Goal: Transaction & Acquisition: Book appointment/travel/reservation

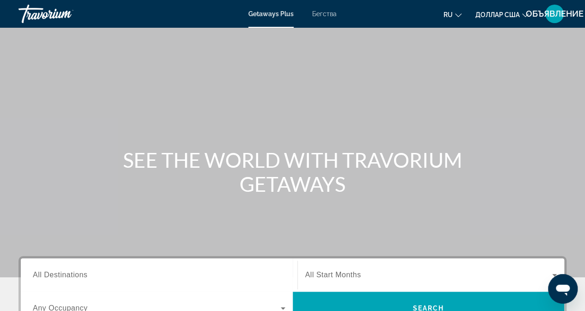
click at [99, 265] on div "Виджет поиска" at bounding box center [159, 275] width 252 height 26
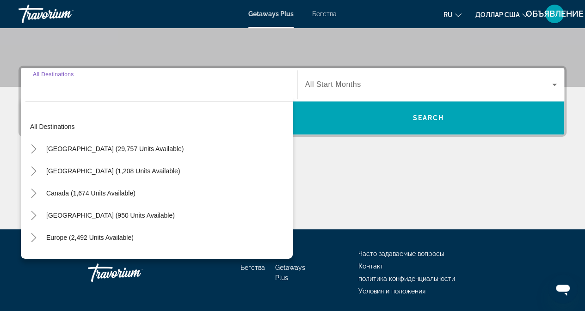
scroll to position [175, 0]
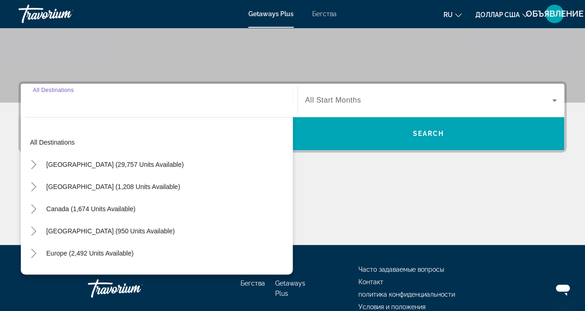
click at [324, 15] on font "Бегства" at bounding box center [324, 13] width 24 height 7
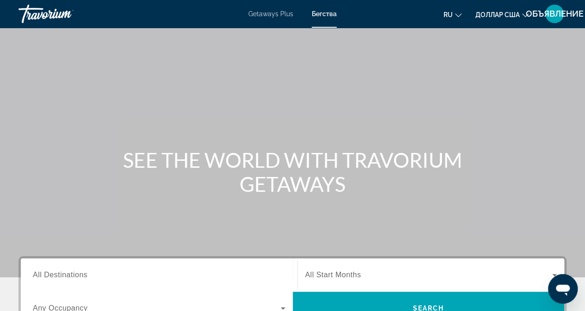
scroll to position [185, 0]
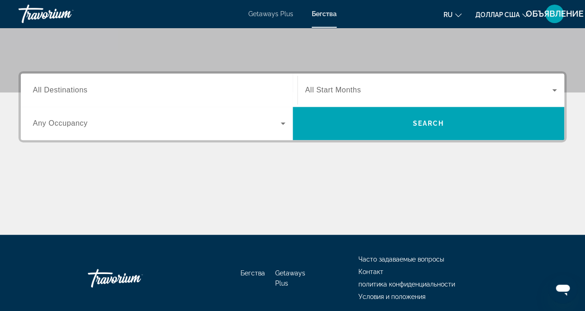
click at [80, 90] on span "All Destinations" at bounding box center [60, 90] width 55 height 8
click at [80, 90] on input "Destination All Destinations" at bounding box center [159, 90] width 252 height 11
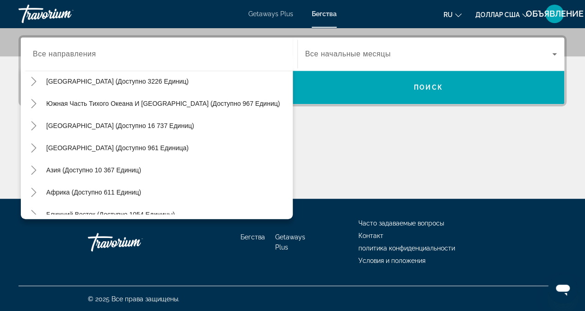
scroll to position [150, 0]
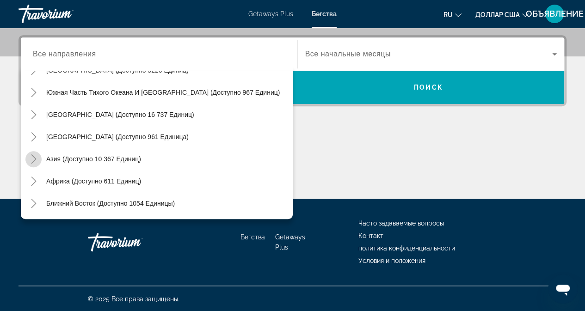
click at [29, 159] on icon "Переключить Азию (доступно 10 367 единиц)" at bounding box center [33, 158] width 9 height 9
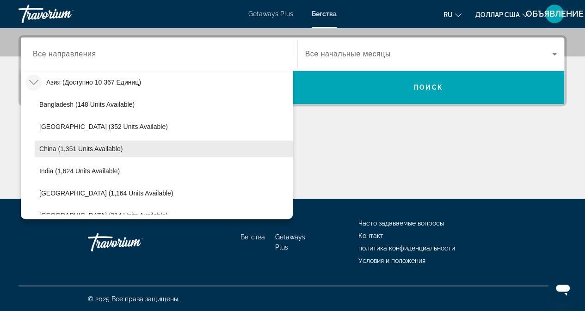
click at [96, 143] on span "Виджет поиска" at bounding box center [164, 149] width 258 height 22
type input "**********"
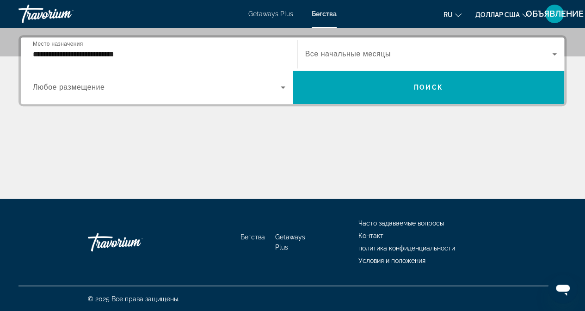
click at [327, 57] on font "Все начальные месяцы" at bounding box center [348, 54] width 86 height 8
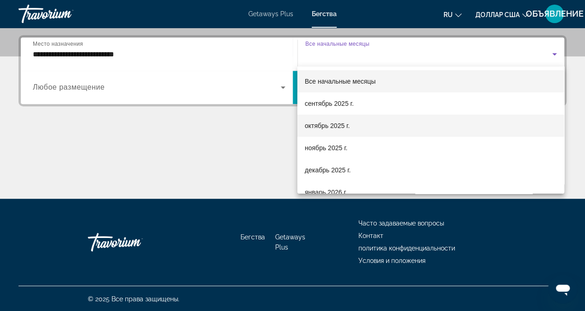
click at [330, 123] on font "октябрь 2025 г." at bounding box center [327, 125] width 45 height 7
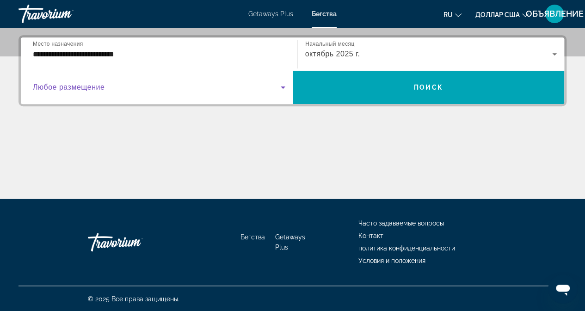
click at [160, 88] on span "Виджет поиска" at bounding box center [157, 87] width 248 height 11
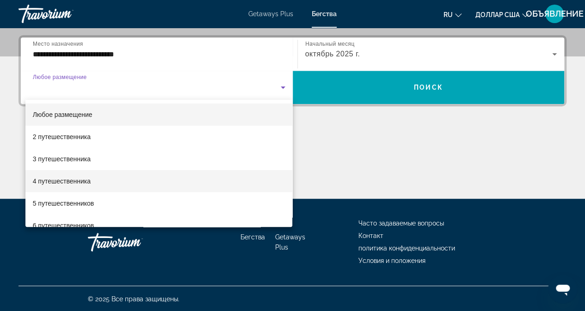
click at [94, 177] on mat-option "4 путешественника" at bounding box center [158, 181] width 267 height 22
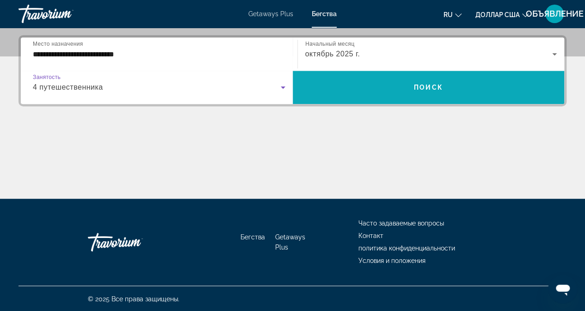
click at [392, 92] on span "Виджет поиска" at bounding box center [429, 87] width 272 height 22
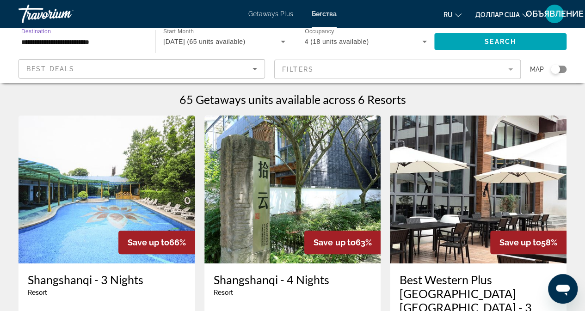
click at [115, 44] on input "**********" at bounding box center [82, 42] width 122 height 11
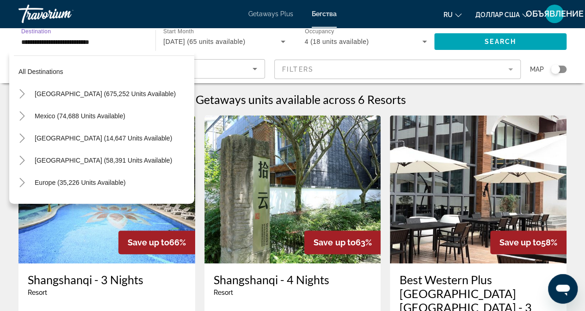
scroll to position [233, 0]
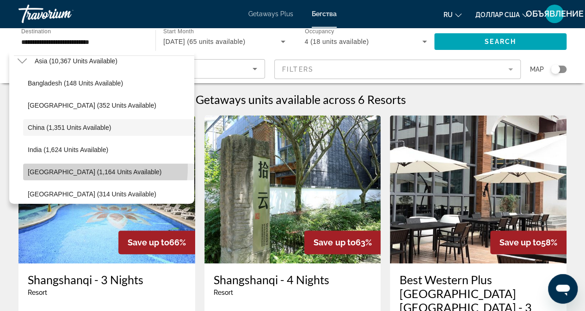
click at [83, 167] on span "Search widget" at bounding box center [108, 172] width 171 height 22
type input "**********"
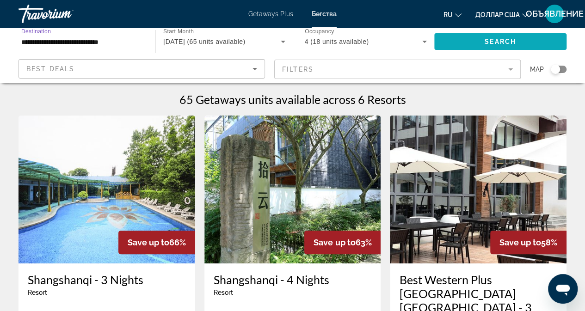
click at [490, 49] on span "Search widget" at bounding box center [500, 42] width 132 height 22
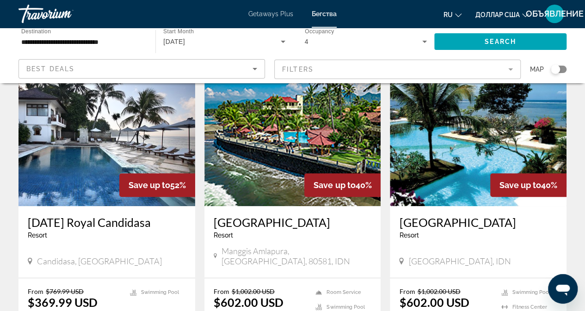
scroll to position [46, 0]
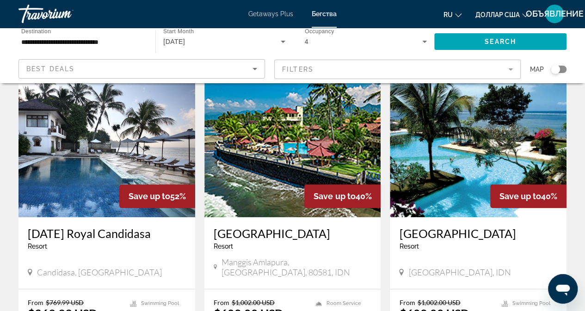
click at [449, 166] on img "Основное содержание" at bounding box center [478, 143] width 177 height 148
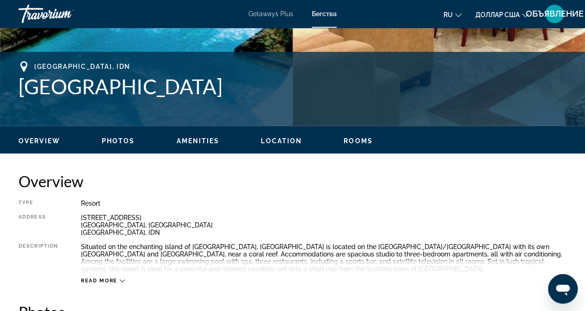
scroll to position [370, 0]
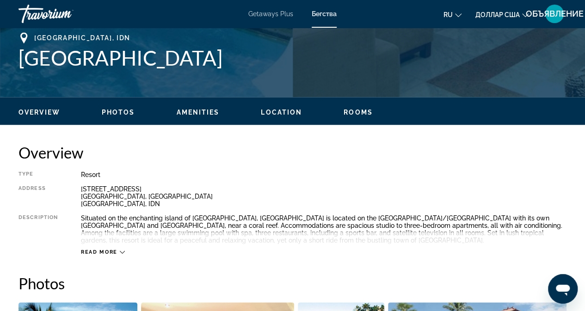
click at [458, 16] on icon "Изменить язык" at bounding box center [458, 15] width 6 height 4
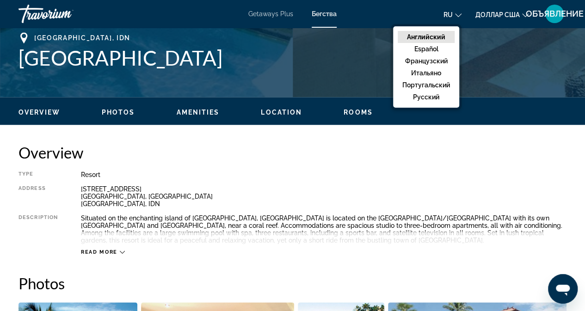
click at [349, 77] on div "Bali, IDN Peninsula Beach Resort" at bounding box center [292, 59] width 548 height 55
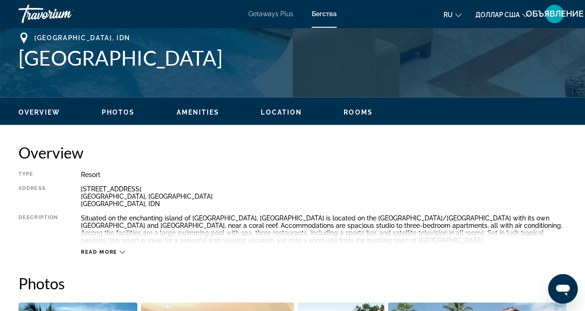
click at [125, 252] on div "Read more" at bounding box center [323, 242] width 485 height 25
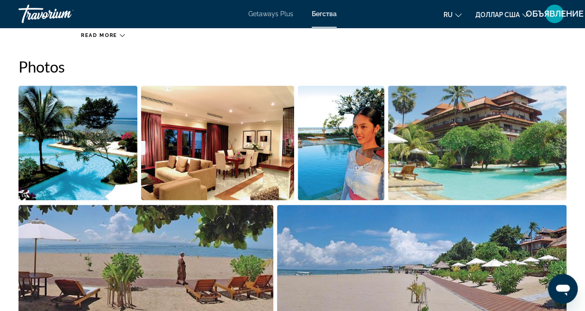
scroll to position [647, 0]
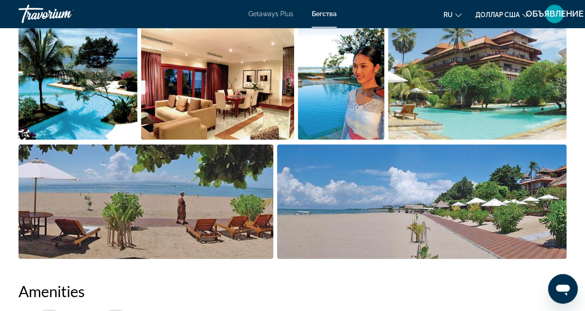
click at [84, 98] on img "Open full-screen image slider" at bounding box center [77, 82] width 119 height 115
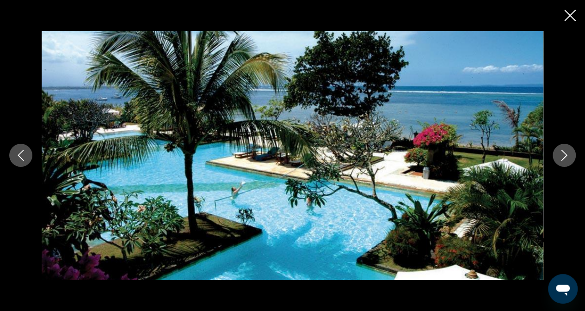
click at [562, 158] on icon "Next image" at bounding box center [563, 155] width 11 height 11
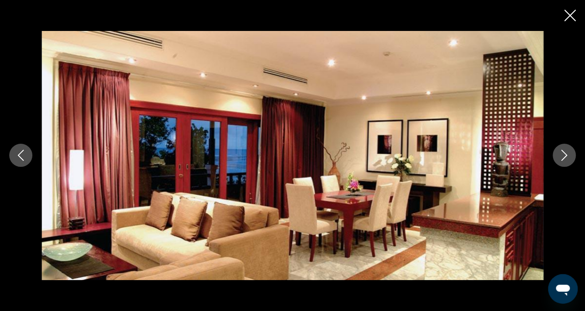
click at [562, 158] on icon "Next image" at bounding box center [563, 155] width 11 height 11
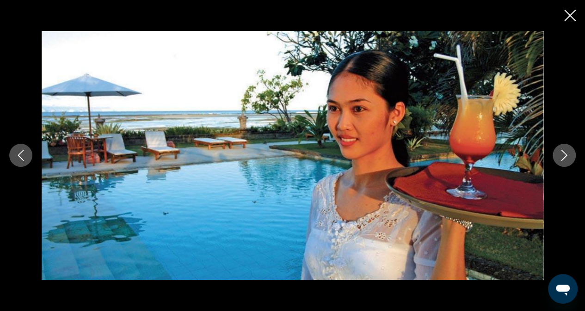
click at [562, 158] on icon "Next image" at bounding box center [563, 155] width 11 height 11
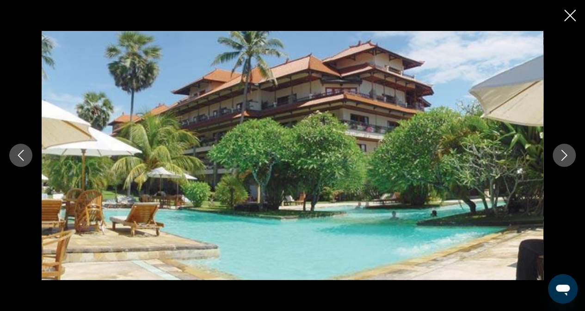
click at [562, 158] on icon "Next image" at bounding box center [563, 155] width 11 height 11
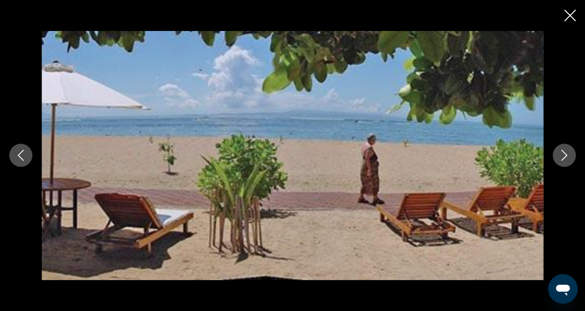
click at [562, 158] on icon "Next image" at bounding box center [563, 155] width 11 height 11
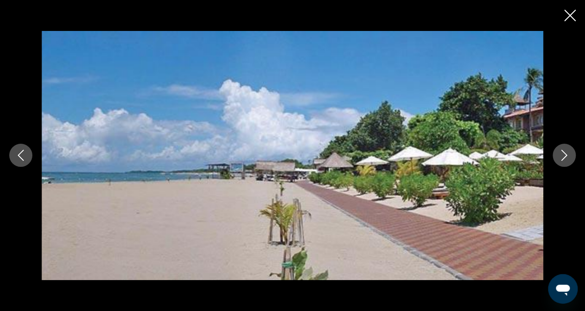
click at [562, 158] on icon "Next image" at bounding box center [563, 155] width 11 height 11
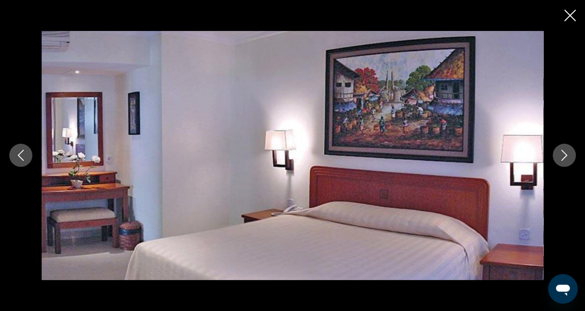
click at [557, 152] on button "Next image" at bounding box center [563, 155] width 23 height 23
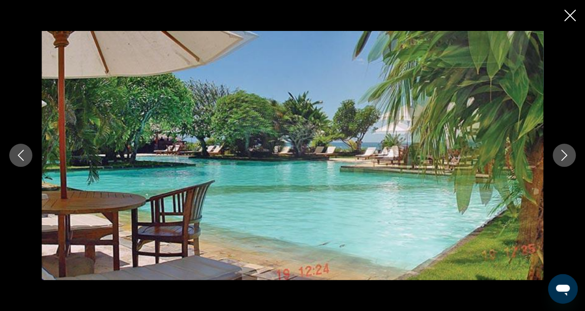
click at [561, 158] on icon "Next image" at bounding box center [563, 155] width 11 height 11
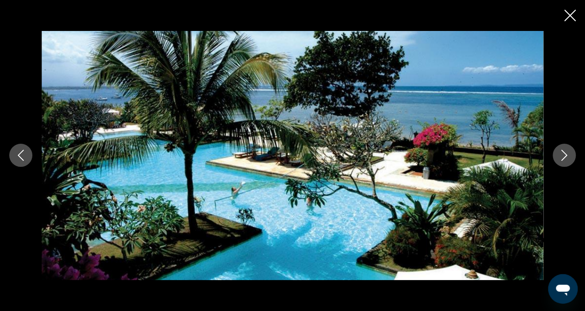
click at [571, 17] on icon "Close slideshow" at bounding box center [570, 16] width 12 height 12
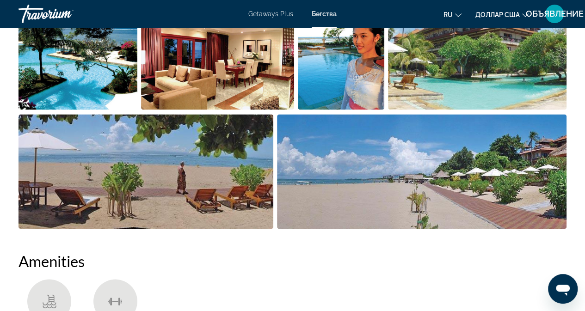
scroll to position [601, 0]
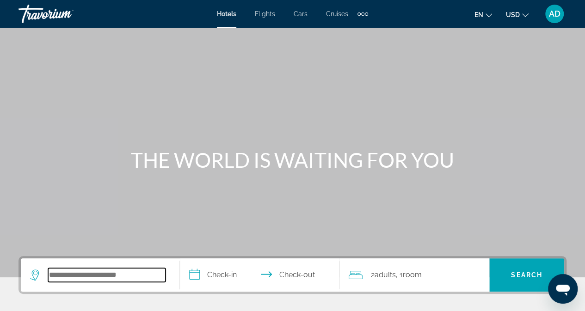
click at [85, 275] on input "Search widget" at bounding box center [106, 275] width 117 height 14
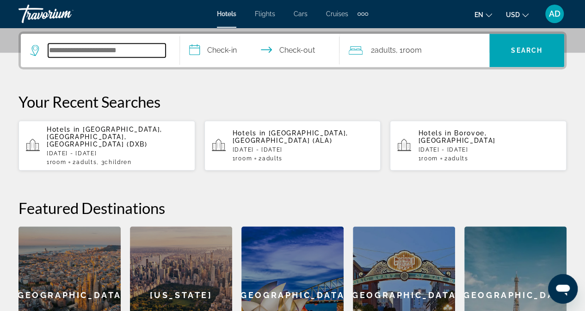
scroll to position [226, 0]
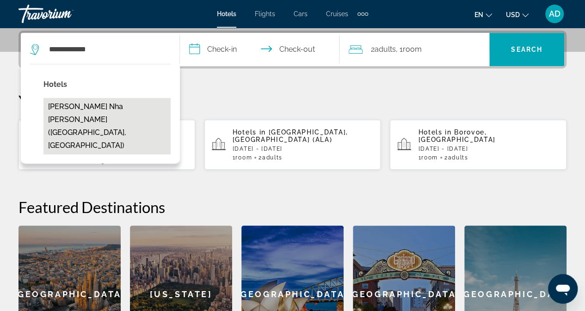
click at [81, 110] on button "[PERSON_NAME] Nha [PERSON_NAME] ([GEOGRAPHIC_DATA], [GEOGRAPHIC_DATA])" at bounding box center [106, 126] width 127 height 56
type input "**********"
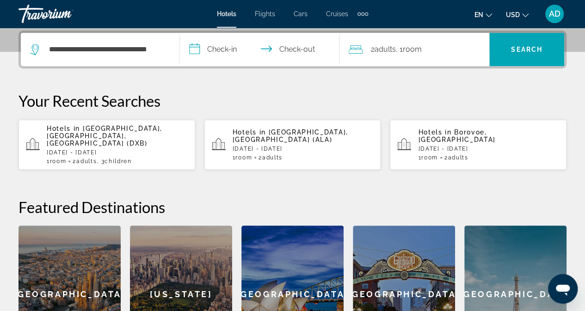
click at [221, 43] on input "**********" at bounding box center [261, 51] width 163 height 36
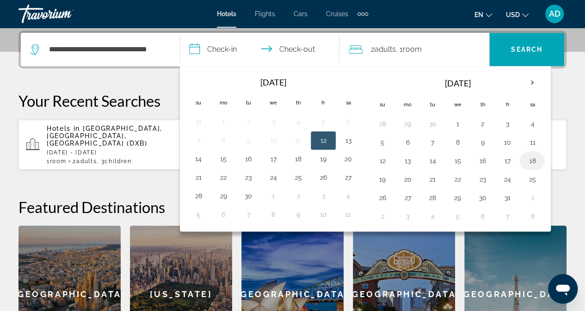
click at [525, 159] on button "18" at bounding box center [532, 160] width 15 height 13
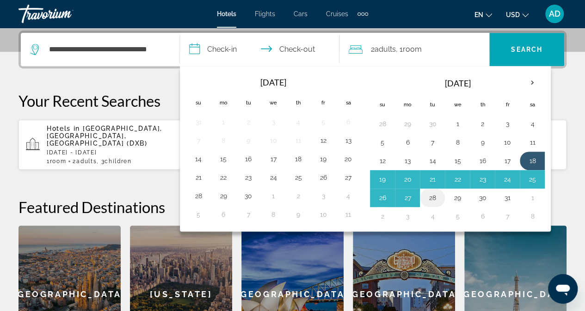
click at [435, 196] on button "28" at bounding box center [432, 197] width 15 height 13
type input "**********"
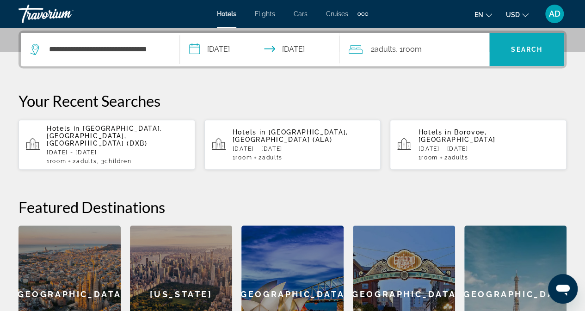
click at [514, 50] on span "Search" at bounding box center [526, 49] width 31 height 7
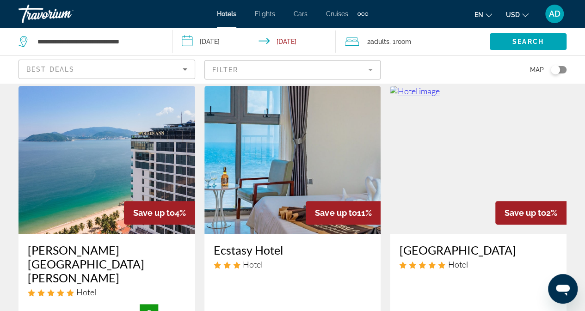
scroll to position [46, 0]
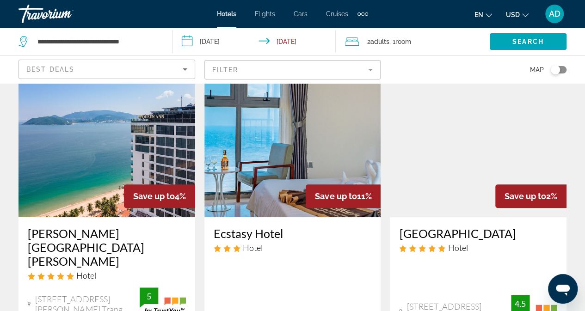
click at [98, 148] on img "Main content" at bounding box center [106, 143] width 177 height 148
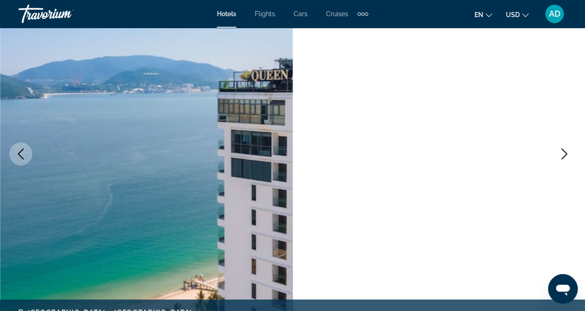
scroll to position [92, 0]
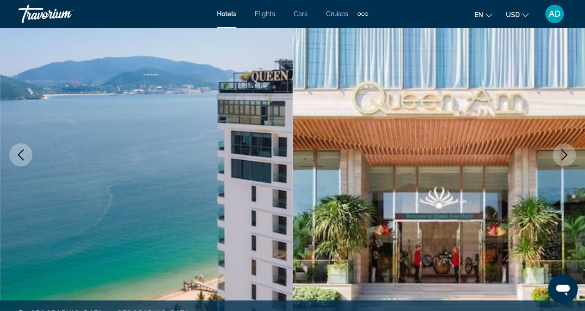
click at [563, 156] on icon "Next image" at bounding box center [563, 154] width 11 height 11
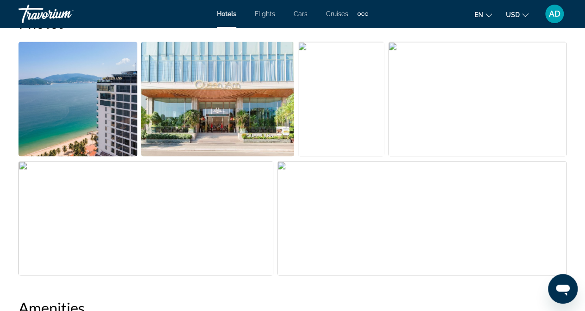
scroll to position [508, 0]
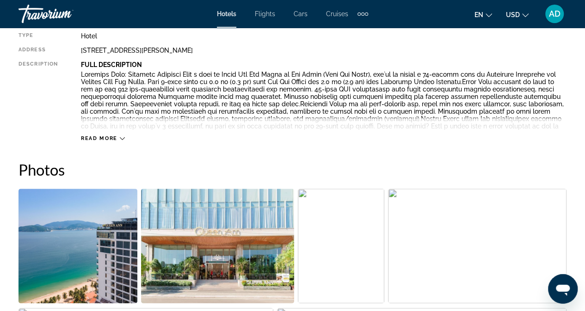
click at [125, 139] on div "Read more" at bounding box center [323, 128] width 485 height 25
click at [120, 140] on icon "Main content" at bounding box center [122, 138] width 5 height 5
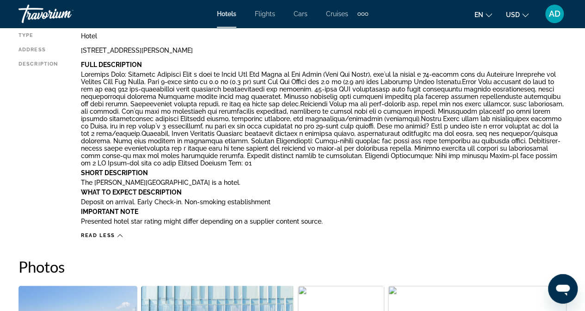
drag, startPoint x: 82, startPoint y: 77, endPoint x: 466, endPoint y: 167, distance: 394.6
click at [466, 167] on div "Full Description Short Description The [PERSON_NAME][GEOGRAPHIC_DATA] is a hote…" at bounding box center [323, 144] width 485 height 166
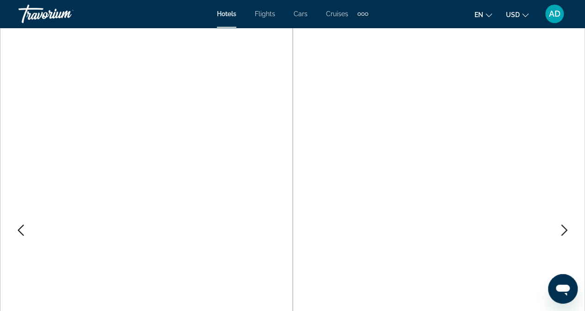
scroll to position [0, 0]
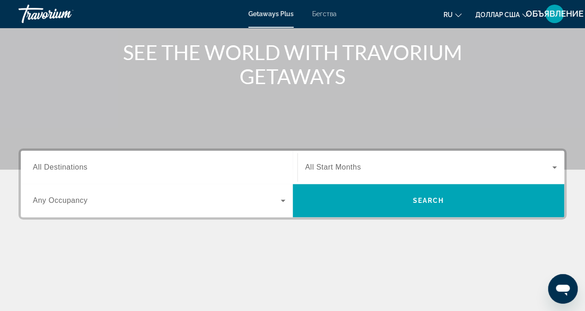
scroll to position [221, 0]
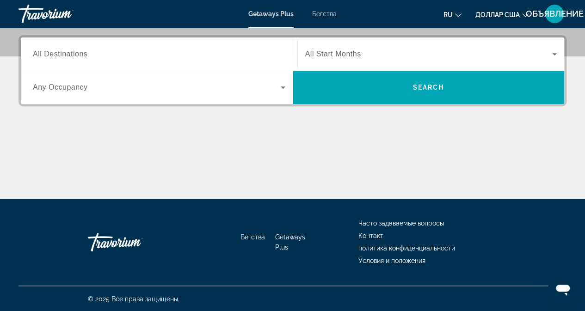
click at [355, 54] on span "All Start Months" at bounding box center [333, 54] width 56 height 8
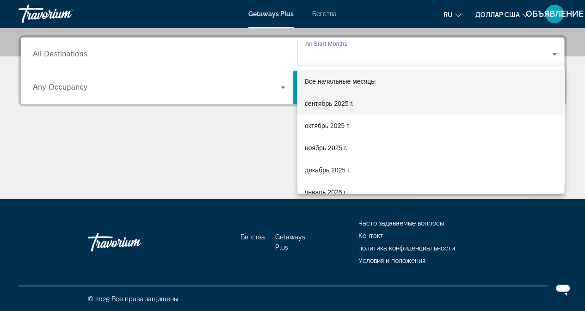
click at [330, 101] on font "сентябрь 2025 г." at bounding box center [329, 103] width 49 height 7
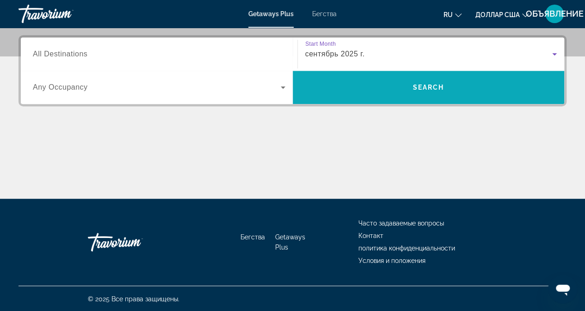
click at [381, 88] on span "Виджет поиска" at bounding box center [429, 87] width 272 height 22
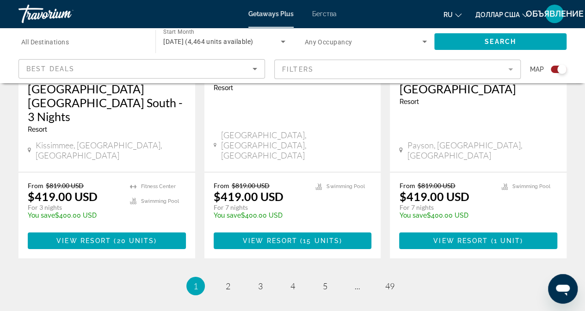
scroll to position [1525, 0]
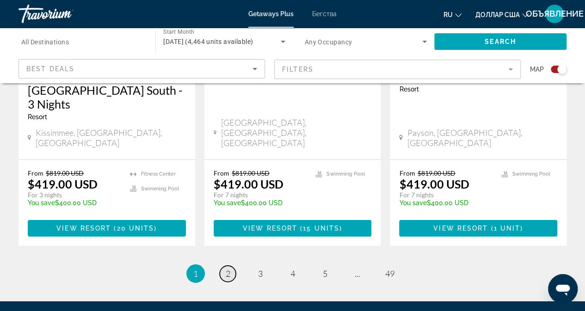
click at [222, 266] on link "page 2" at bounding box center [228, 274] width 16 height 16
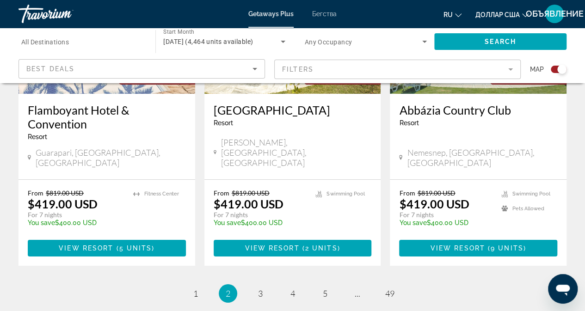
scroll to position [1567, 0]
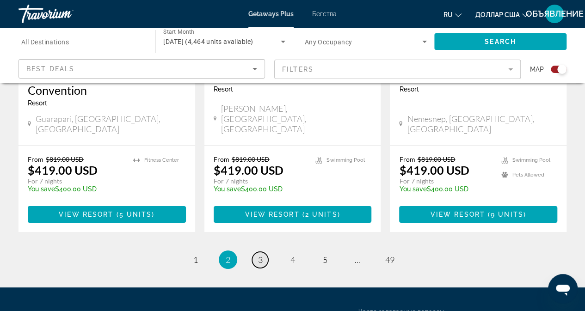
click at [259, 252] on link "page 3" at bounding box center [260, 260] width 16 height 16
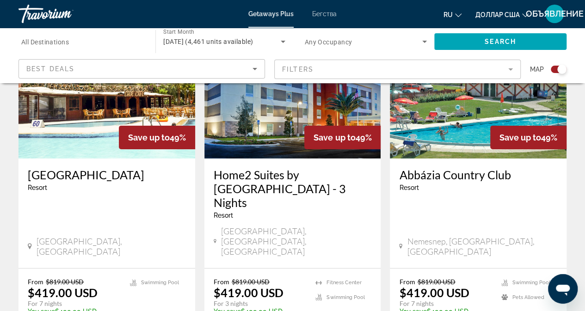
scroll to position [1581, 0]
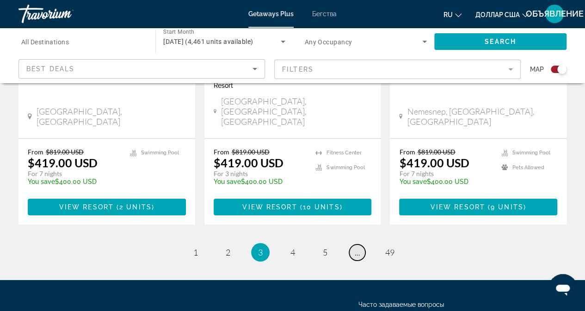
click at [355, 247] on span "..." at bounding box center [358, 252] width 6 height 10
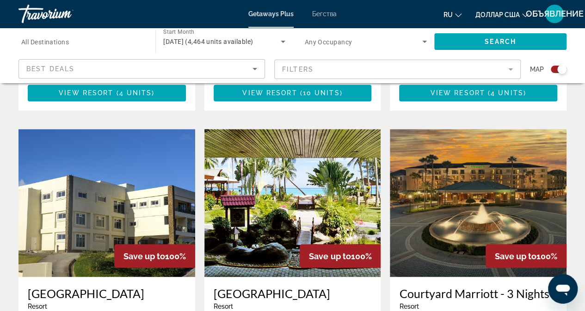
scroll to position [625, 0]
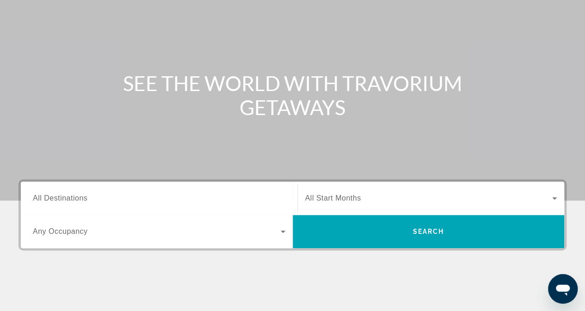
scroll to position [221, 0]
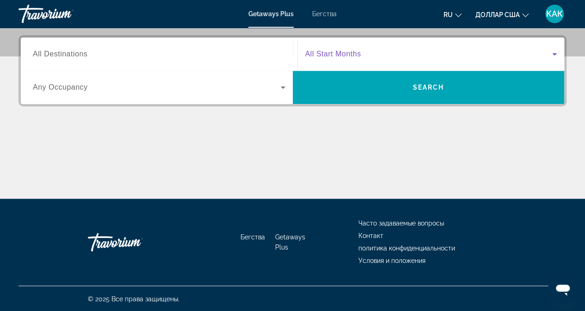
click at [365, 55] on span "Виджет поиска" at bounding box center [428, 54] width 247 height 11
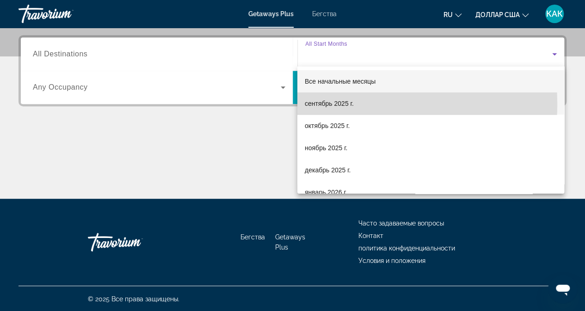
click at [334, 104] on font "сентябрь 2025 г." at bounding box center [329, 103] width 49 height 7
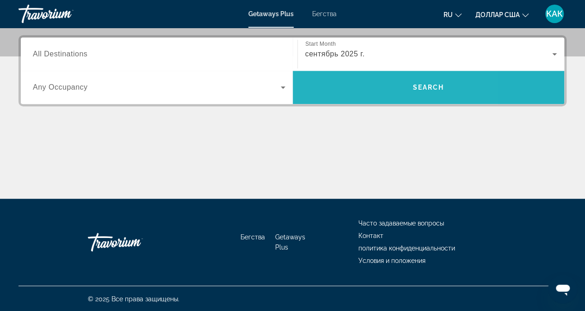
click at [355, 91] on span "Виджет поиска" at bounding box center [429, 87] width 272 height 22
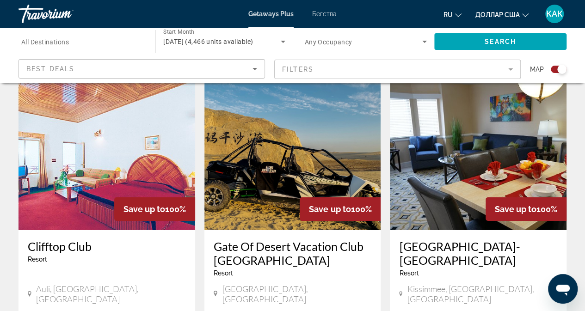
scroll to position [1294, 0]
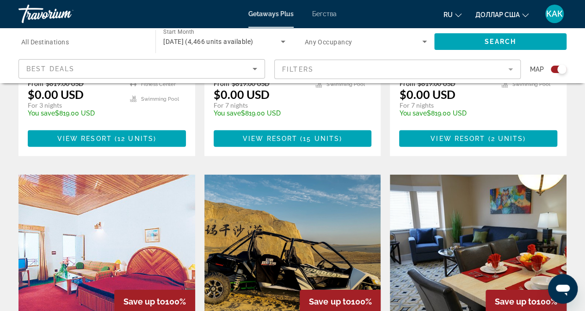
click at [282, 175] on img "Основное содержание" at bounding box center [292, 249] width 177 height 148
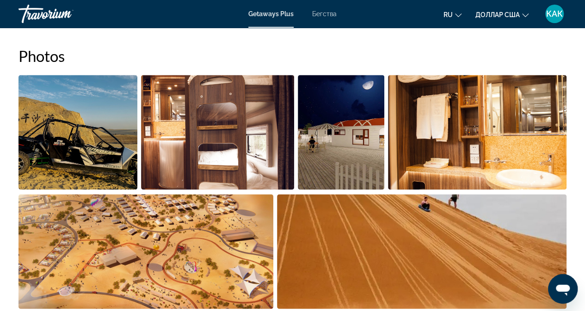
scroll to position [601, 0]
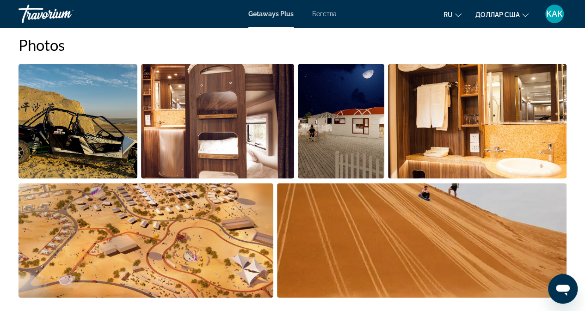
click at [139, 140] on li "Основное содержание" at bounding box center [79, 122] width 122 height 119
click at [193, 138] on img "Open full-screen image slider" at bounding box center [217, 121] width 153 height 115
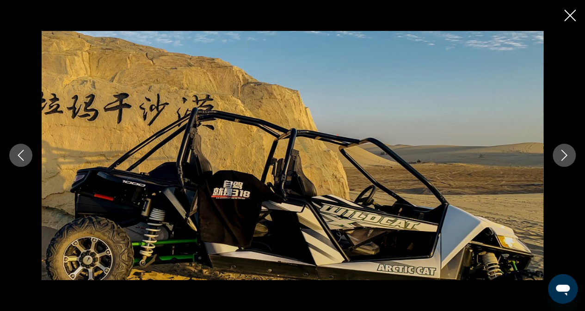
click at [561, 157] on icon "Next image" at bounding box center [563, 155] width 11 height 11
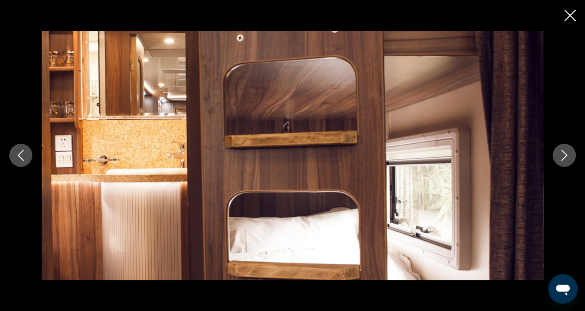
click at [561, 157] on icon "Next image" at bounding box center [563, 155] width 11 height 11
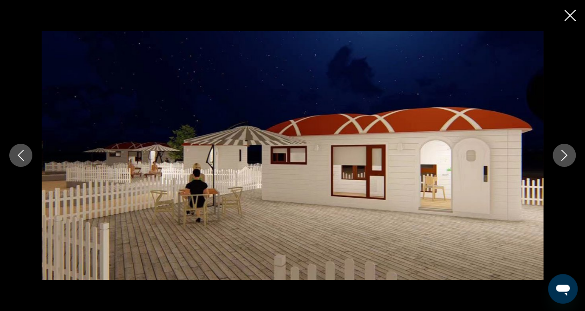
click at [561, 157] on icon "Next image" at bounding box center [563, 155] width 11 height 11
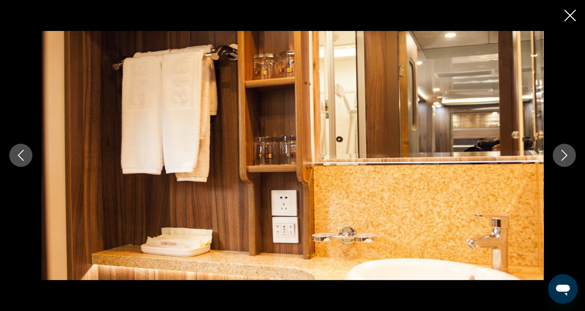
click at [561, 157] on icon "Next image" at bounding box center [563, 155] width 11 height 11
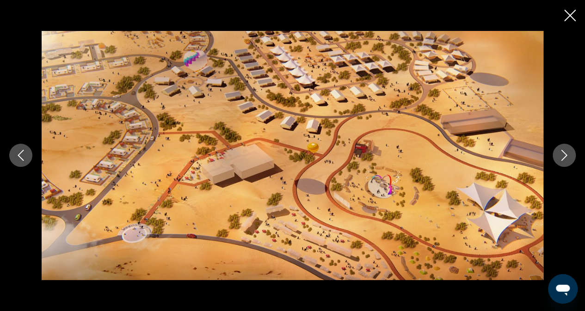
click at [561, 157] on icon "Next image" at bounding box center [563, 155] width 11 height 11
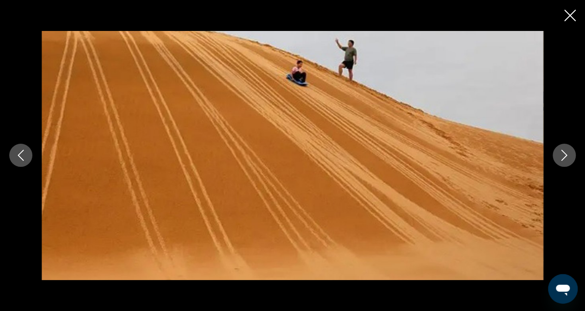
click at [561, 157] on icon "Next image" at bounding box center [563, 155] width 11 height 11
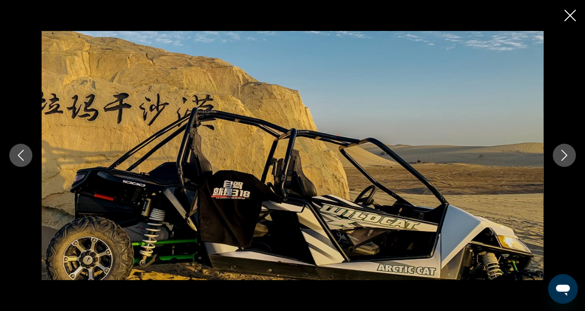
click at [561, 157] on icon "Next image" at bounding box center [563, 155] width 11 height 11
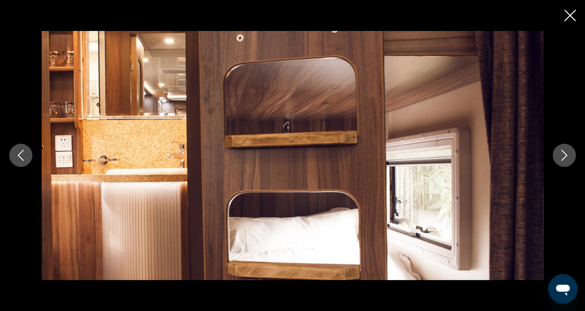
click at [570, 19] on icon "Close slideshow" at bounding box center [570, 16] width 12 height 12
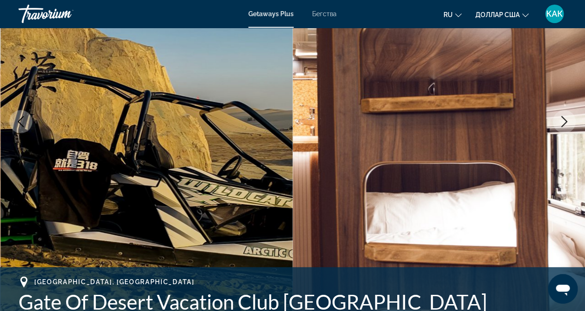
scroll to position [0, 0]
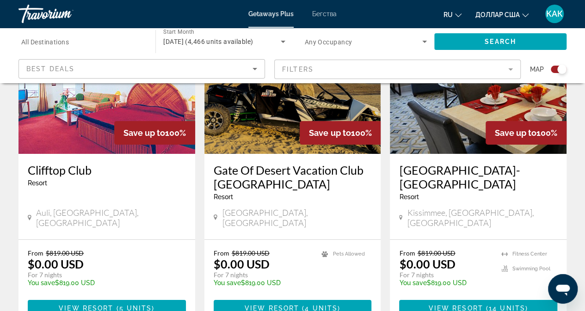
scroll to position [1479, 0]
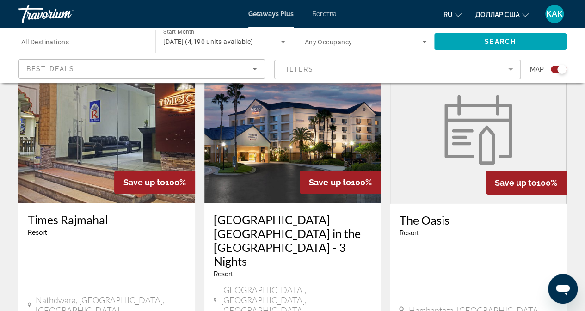
scroll to position [1553, 0]
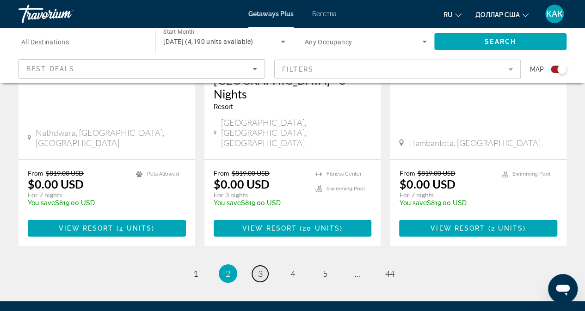
click at [261, 269] on span "3" at bounding box center [260, 274] width 5 height 10
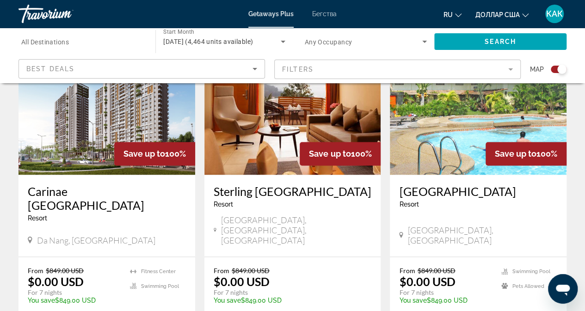
scroll to position [717, 0]
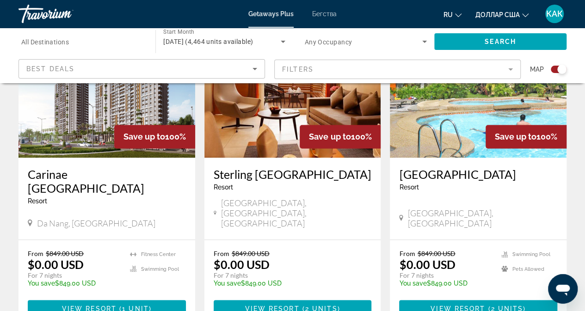
click at [71, 111] on img "Основное содержание" at bounding box center [106, 84] width 177 height 148
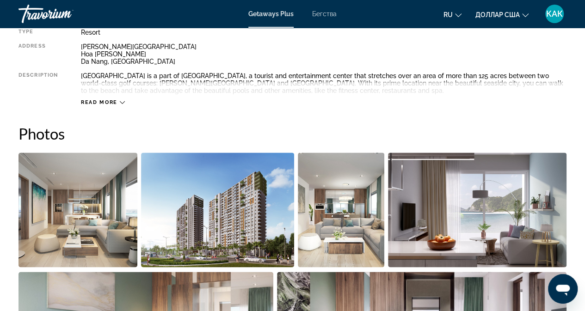
scroll to position [555, 0]
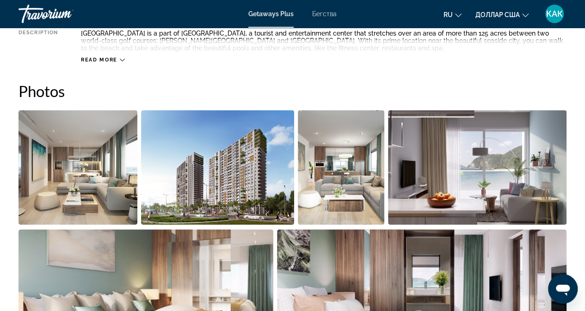
click at [75, 185] on img "Open full-screen image slider" at bounding box center [77, 167] width 119 height 115
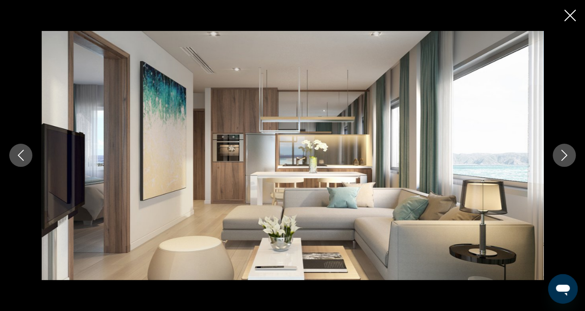
drag, startPoint x: 541, startPoint y: 159, endPoint x: 536, endPoint y: 159, distance: 4.7
click at [539, 159] on div "prev next" at bounding box center [292, 155] width 585 height 249
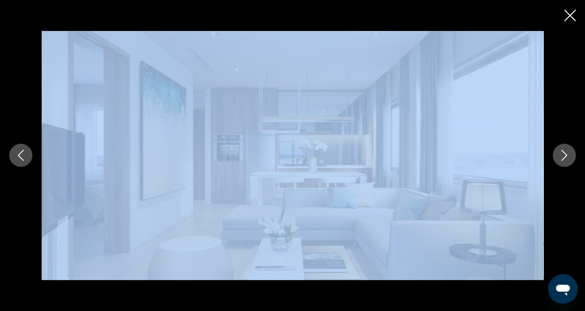
click at [433, 153] on img "Основное содержание" at bounding box center [293, 155] width 502 height 249
click at [22, 153] on icon "Previous image" at bounding box center [20, 155] width 11 height 11
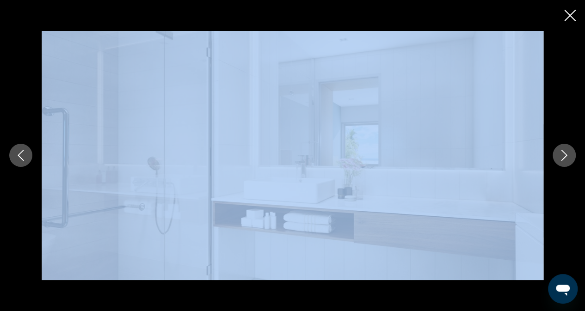
drag, startPoint x: 247, startPoint y: 159, endPoint x: 145, endPoint y: 209, distance: 113.5
click at [145, 209] on img "Основное содержание" at bounding box center [293, 155] width 502 height 249
click at [564, 160] on icon "Next image" at bounding box center [563, 155] width 11 height 11
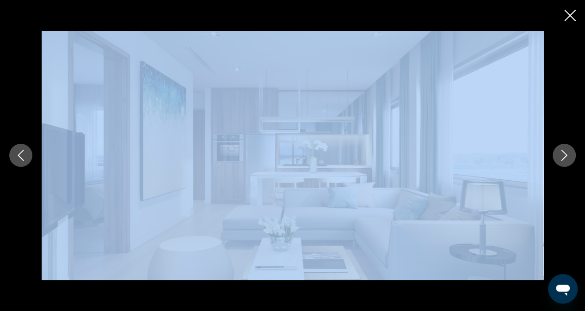
click at [559, 159] on icon "Next image" at bounding box center [563, 155] width 11 height 11
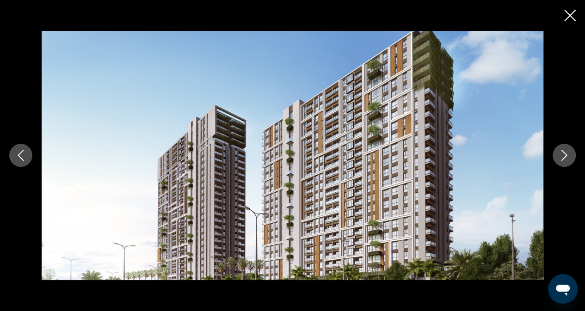
click at [560, 154] on icon "Next image" at bounding box center [563, 155] width 11 height 11
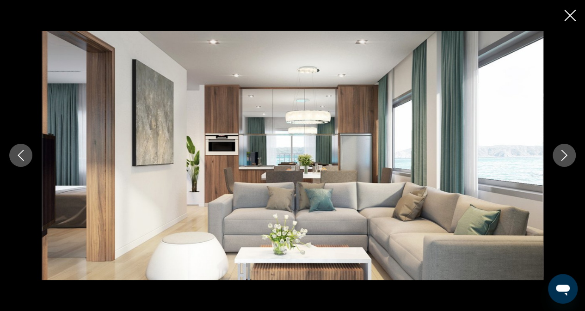
click at [560, 154] on icon "Next image" at bounding box center [563, 155] width 11 height 11
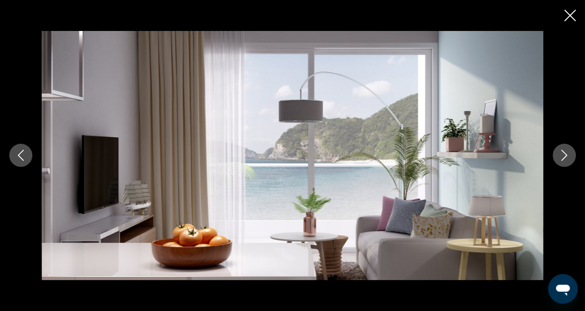
click at [561, 159] on icon "Next image" at bounding box center [563, 155] width 11 height 11
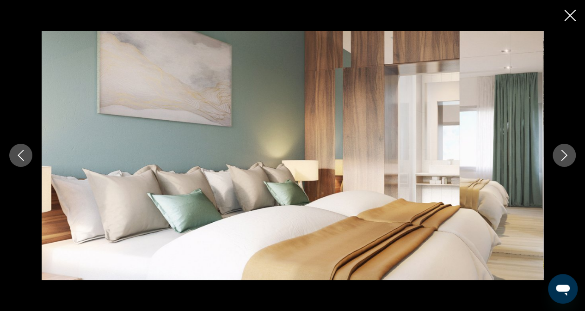
click at [561, 159] on icon "Next image" at bounding box center [563, 155] width 11 height 11
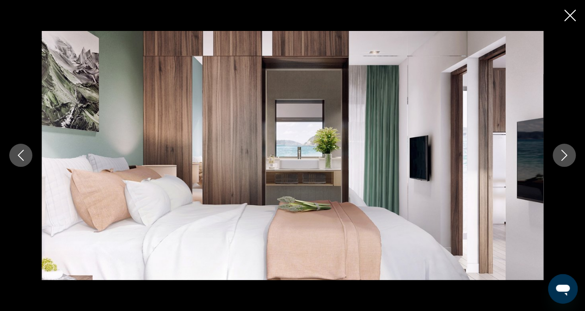
click at [561, 159] on icon "Next image" at bounding box center [563, 155] width 11 height 11
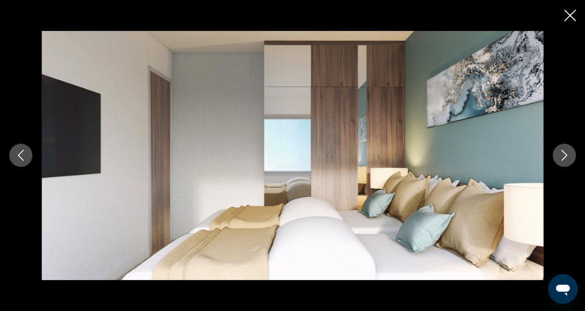
click at [576, 19] on div "prev next" at bounding box center [292, 155] width 585 height 311
click at [565, 18] on icon "Close slideshow" at bounding box center [570, 16] width 12 height 12
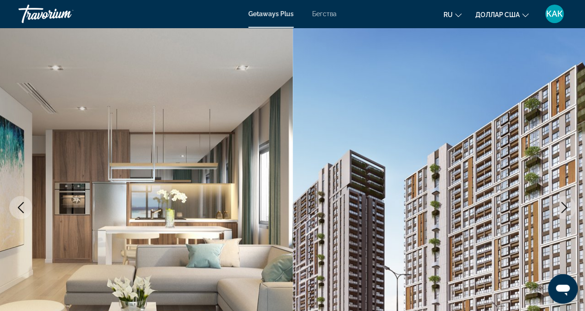
scroll to position [0, 0]
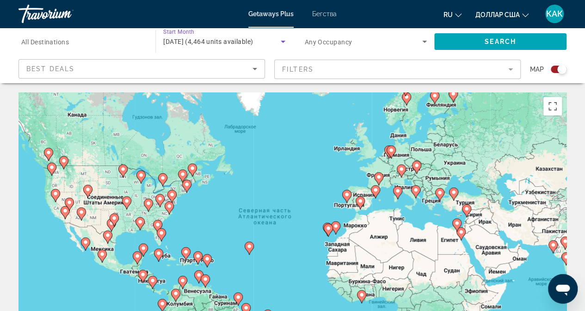
click at [219, 38] on span "September 2025 (4,464 units available)" at bounding box center [208, 41] width 90 height 7
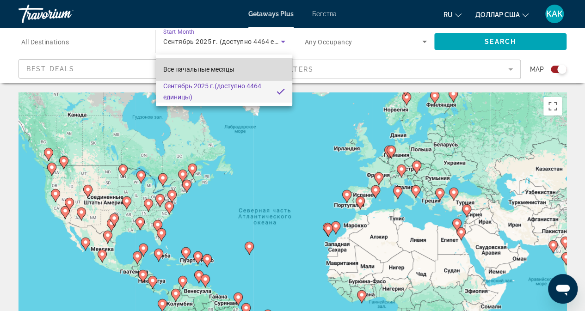
click at [201, 69] on font "Все начальные месяцы" at bounding box center [198, 69] width 71 height 7
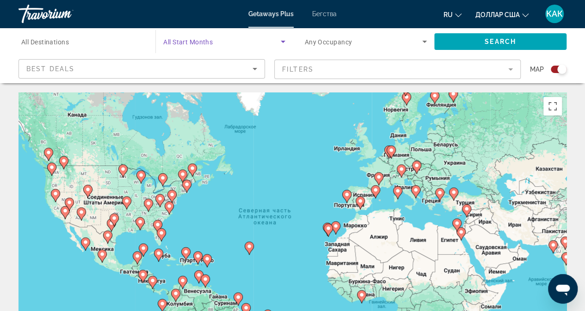
click at [214, 40] on span "Search widget" at bounding box center [221, 41] width 117 height 11
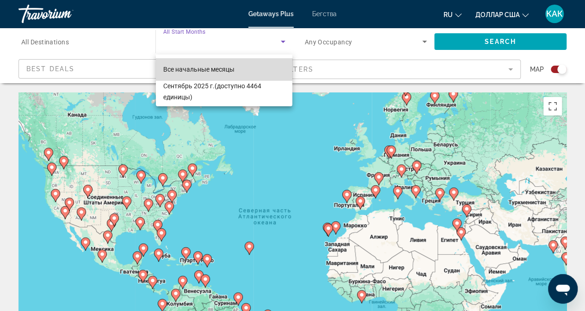
click at [190, 68] on font "Все начальные месяцы" at bounding box center [198, 69] width 71 height 7
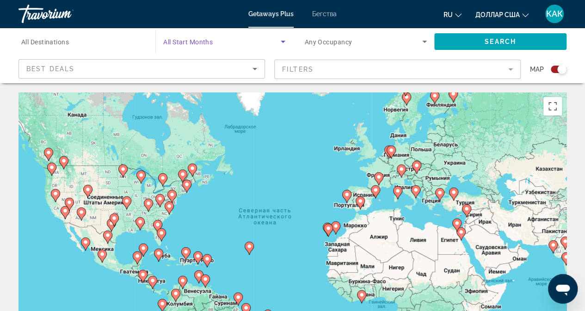
click at [329, 41] on span "Any Occupancy" at bounding box center [329, 41] width 48 height 7
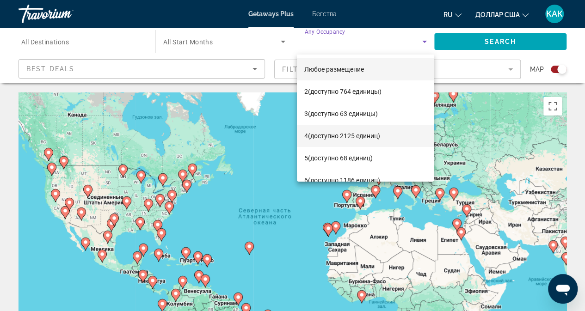
click at [306, 135] on font "4" at bounding box center [306, 135] width 4 height 7
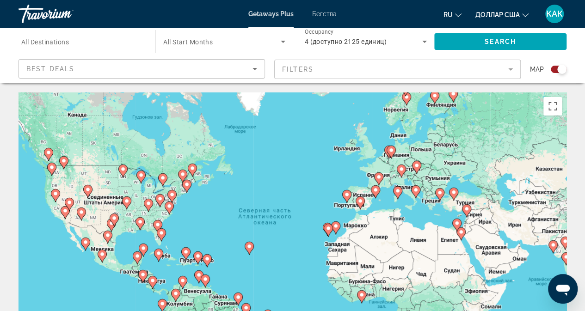
click at [200, 43] on span "All Start Months" at bounding box center [187, 41] width 49 height 7
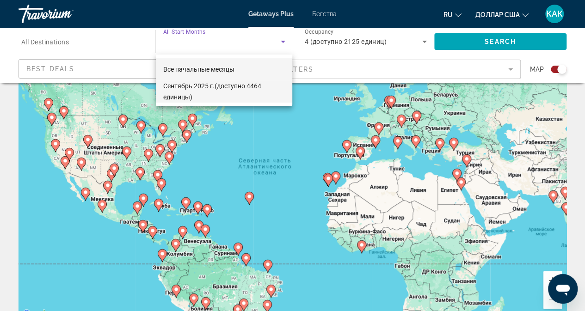
scroll to position [92, 0]
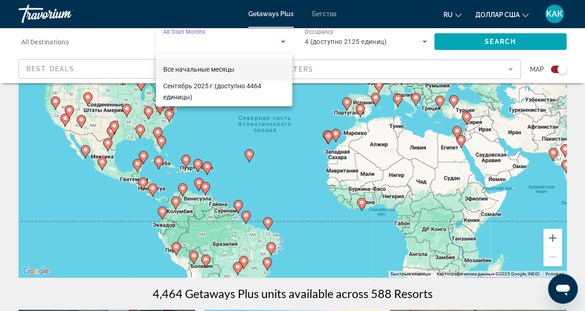
click at [285, 40] on div at bounding box center [292, 155] width 585 height 311
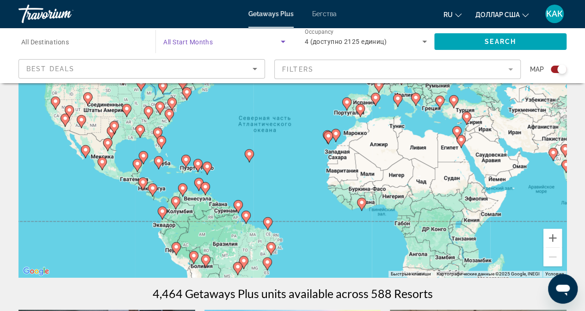
click at [284, 40] on icon "Search widget" at bounding box center [282, 41] width 11 height 11
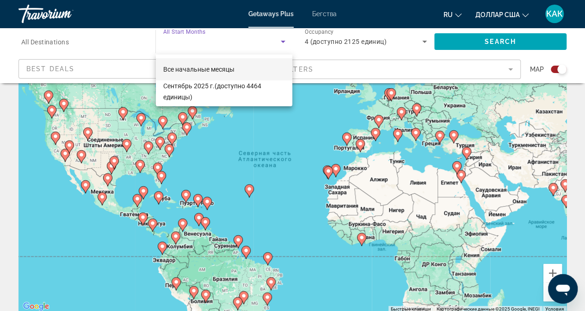
scroll to position [0, 0]
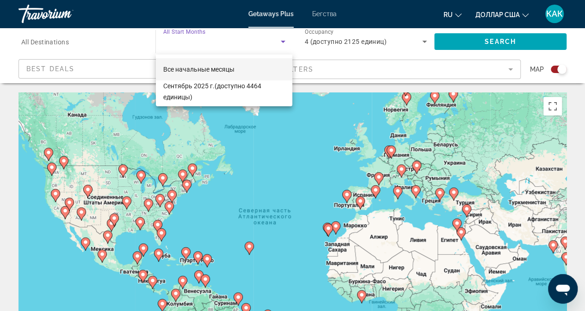
click at [325, 12] on div at bounding box center [292, 155] width 585 height 311
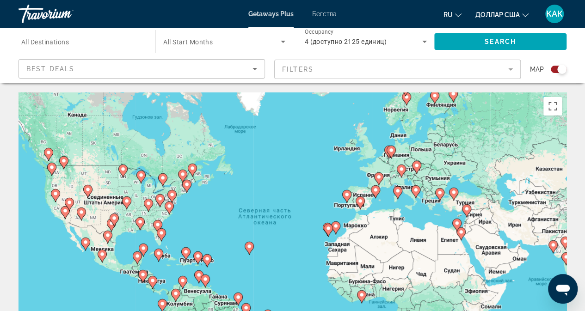
click at [325, 12] on font "Бегства" at bounding box center [324, 13] width 24 height 7
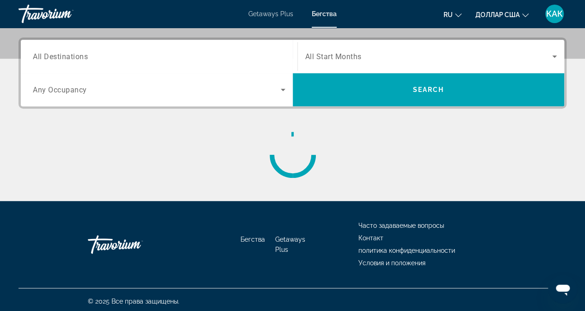
scroll to position [221, 0]
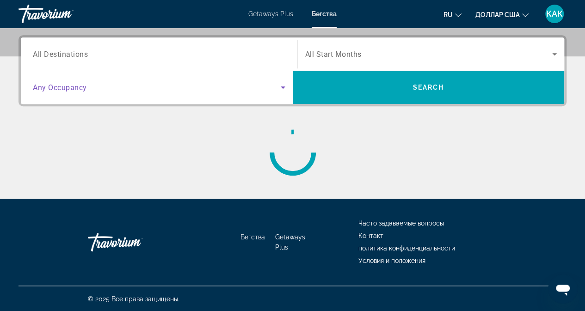
click at [279, 83] on icon "Search widget" at bounding box center [282, 87] width 11 height 11
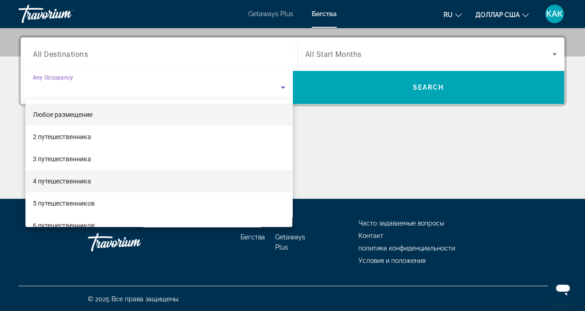
click at [67, 183] on font "4 путешественника" at bounding box center [62, 181] width 58 height 7
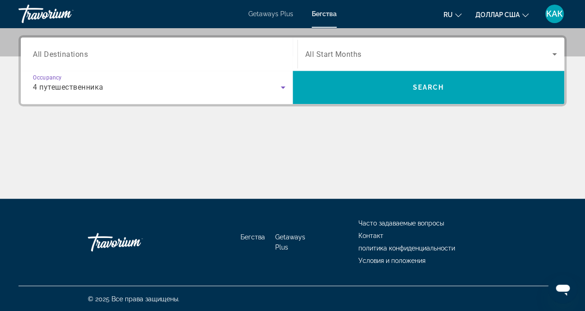
click at [358, 54] on span "All Start Months" at bounding box center [333, 54] width 56 height 9
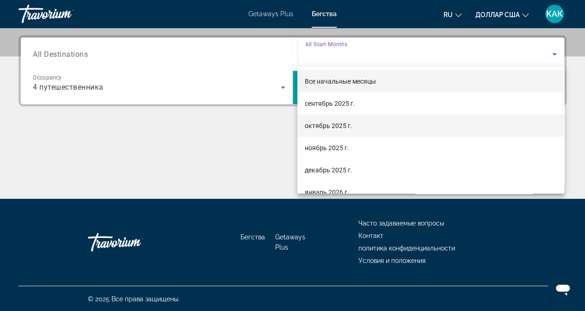
click at [324, 124] on font "октябрь 2025 г." at bounding box center [329, 125] width 48 height 7
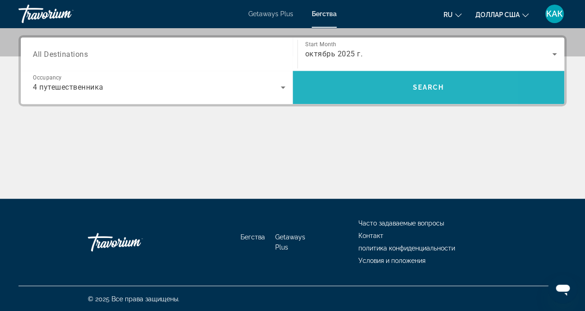
click at [366, 92] on span "Search widget" at bounding box center [429, 87] width 272 height 22
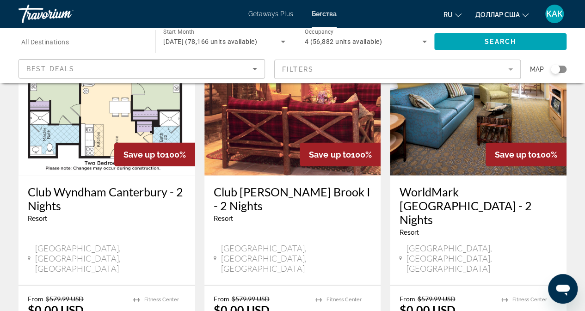
scroll to position [1202, 0]
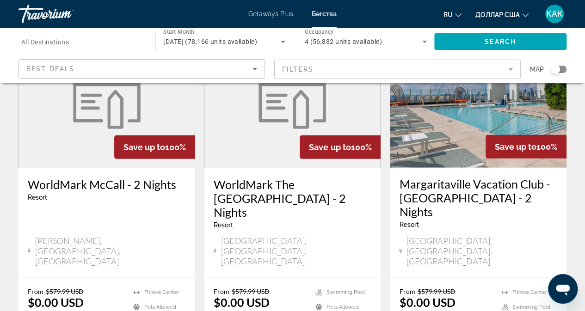
scroll to position [1202, 0]
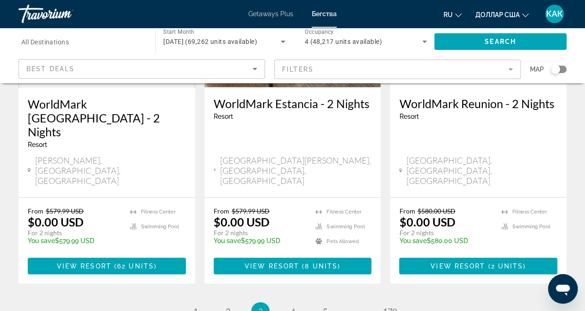
scroll to position [1254, 0]
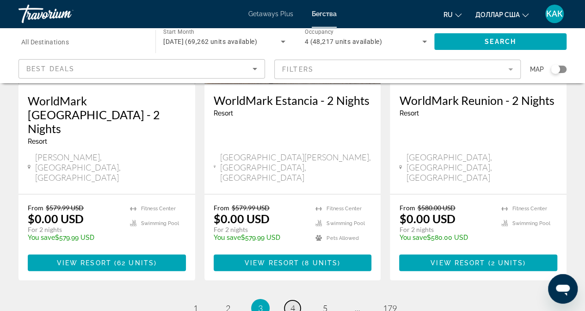
click at [287, 300] on link "page 4" at bounding box center [292, 308] width 16 height 16
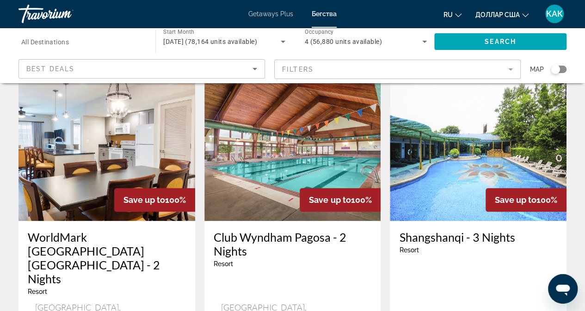
scroll to position [416, 0]
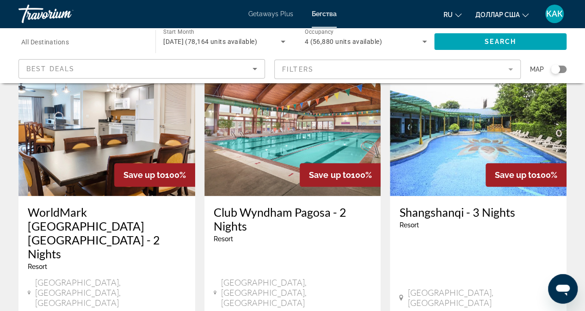
click at [441, 130] on img "Основное содержание" at bounding box center [478, 122] width 177 height 148
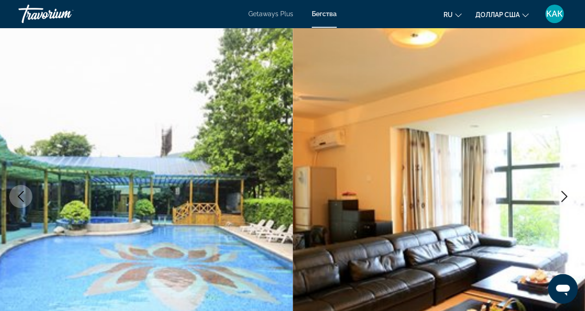
scroll to position [46, 0]
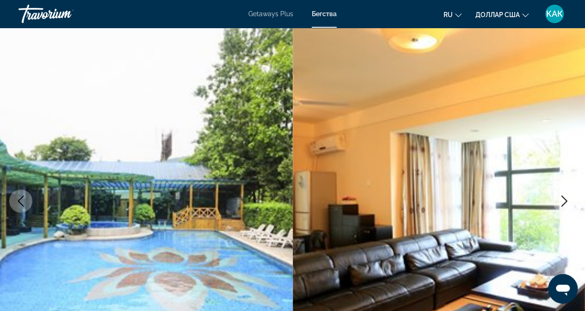
click at [563, 202] on icon "Next image" at bounding box center [563, 201] width 11 height 11
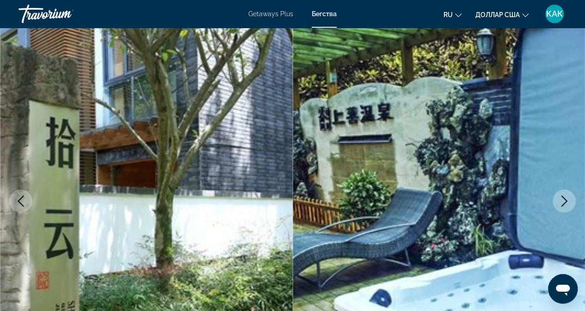
click at [563, 202] on icon "Next image" at bounding box center [563, 201] width 11 height 11
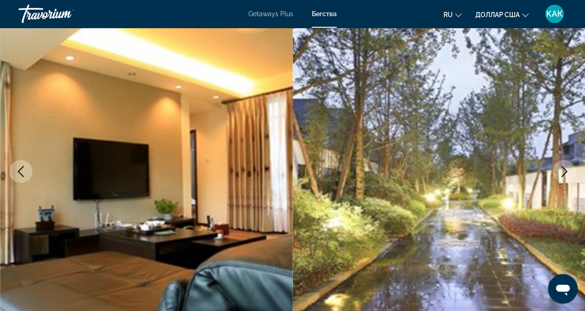
scroll to position [92, 0]
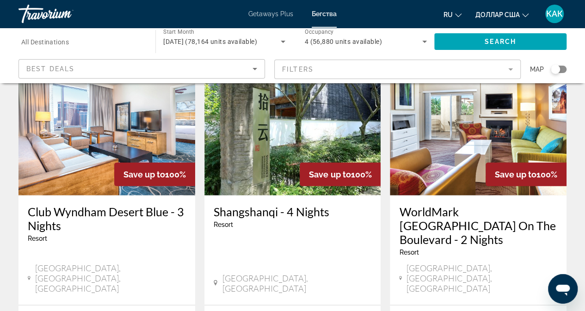
scroll to position [1202, 0]
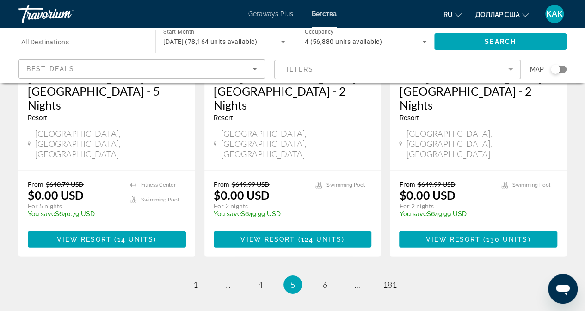
scroll to position [1267, 0]
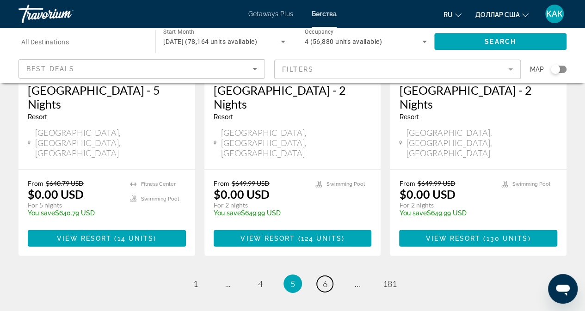
click at [321, 276] on link "page 6" at bounding box center [325, 284] width 16 height 16
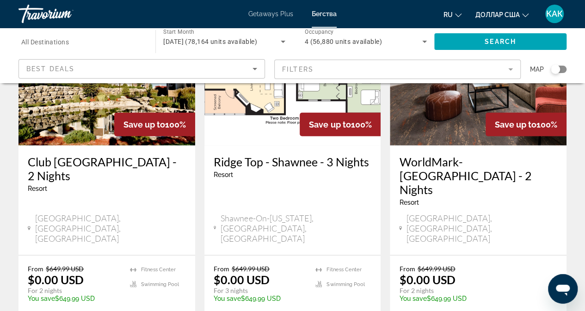
scroll to position [1267, 0]
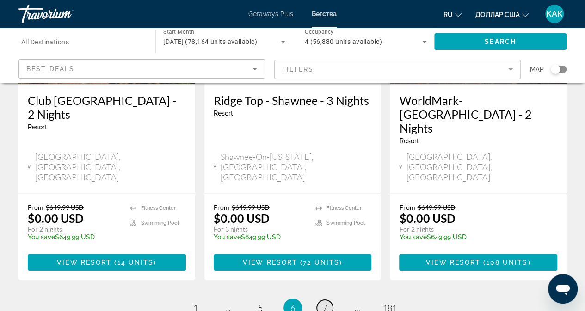
click at [325, 303] on span "7" at bounding box center [325, 308] width 5 height 10
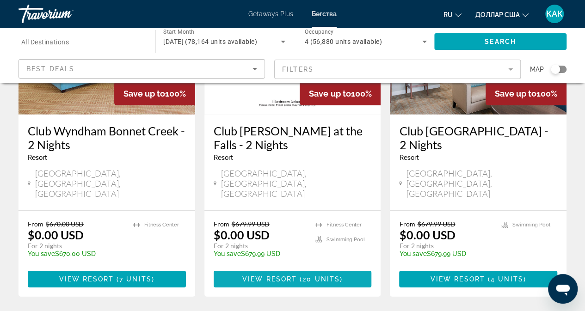
scroll to position [1267, 0]
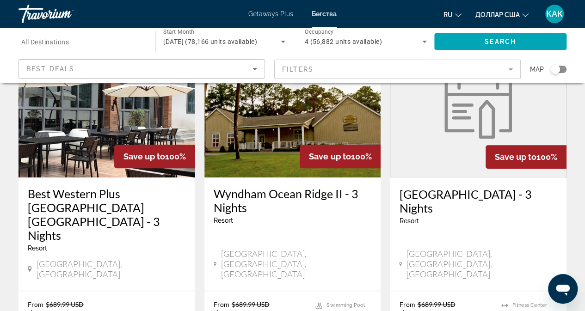
scroll to position [92, 0]
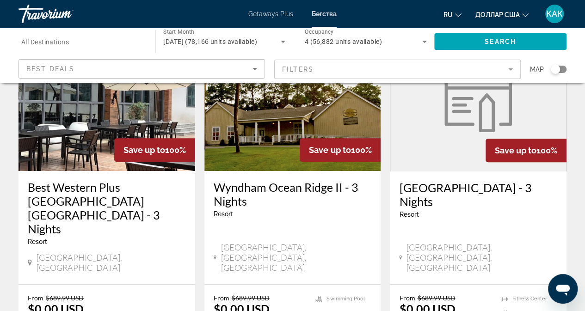
click at [115, 130] on img "Основное содержание" at bounding box center [106, 97] width 177 height 148
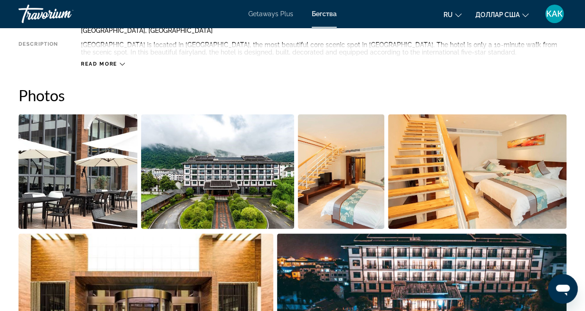
scroll to position [555, 0]
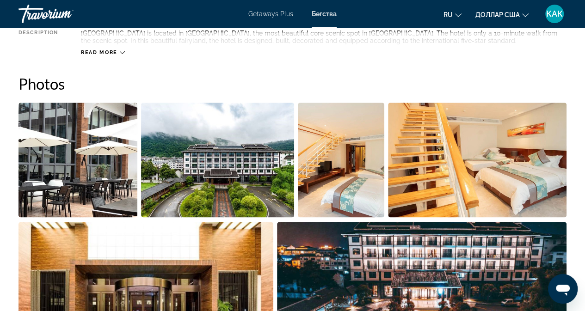
click at [355, 178] on img "Open full-screen image slider" at bounding box center [341, 160] width 86 height 115
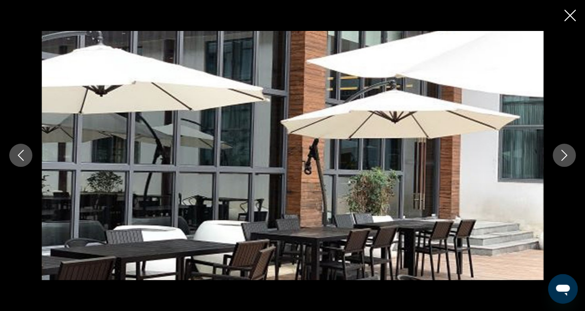
click at [568, 158] on icon "Next image" at bounding box center [563, 155] width 11 height 11
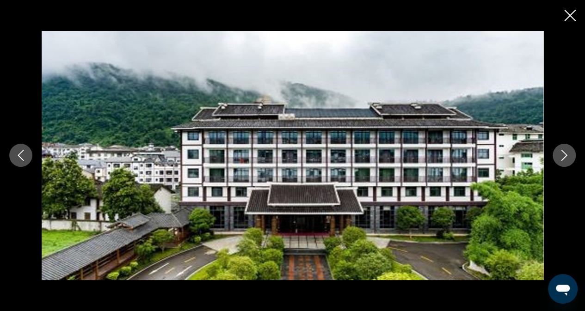
click at [568, 158] on icon "Next image" at bounding box center [563, 155] width 11 height 11
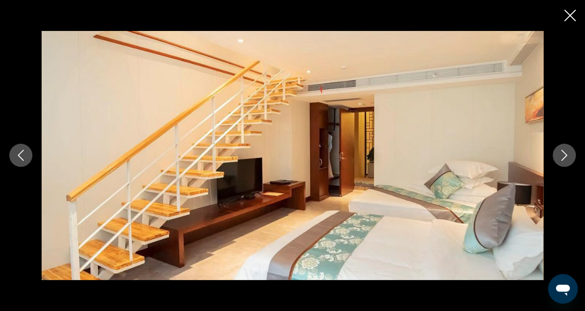
click at [567, 158] on icon "Next image" at bounding box center [563, 155] width 11 height 11
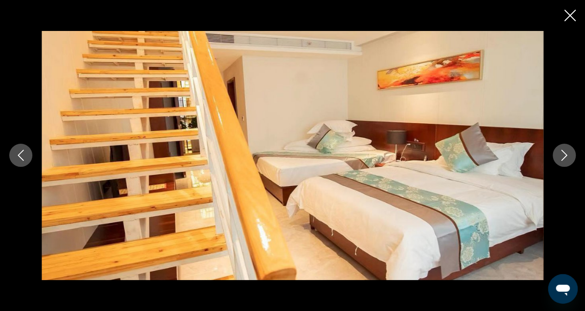
click at [567, 158] on icon "Next image" at bounding box center [563, 155] width 11 height 11
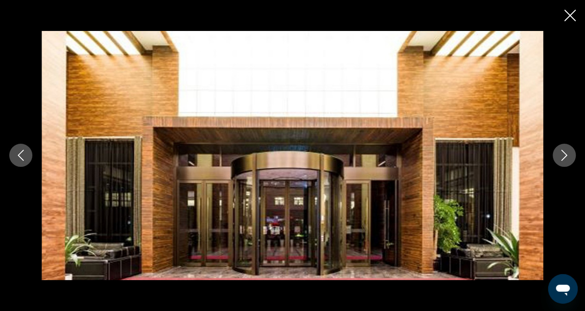
click at [567, 159] on icon "Next image" at bounding box center [563, 155] width 11 height 11
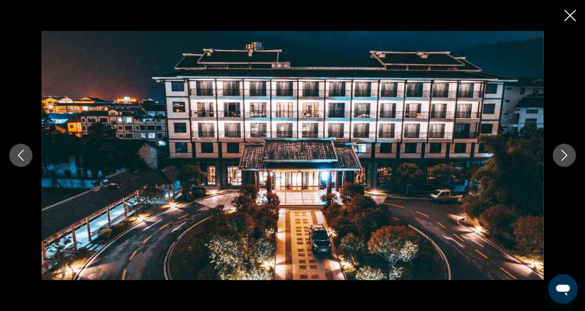
click at [562, 160] on icon "Next image" at bounding box center [563, 155] width 11 height 11
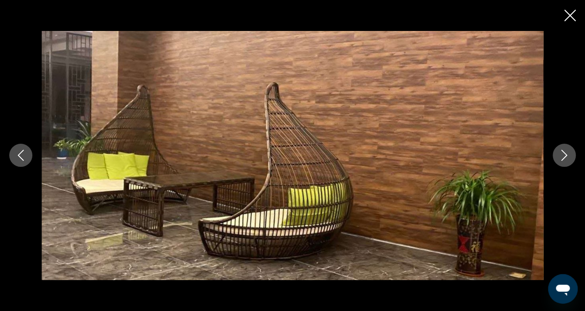
click at [562, 160] on icon "Next image" at bounding box center [563, 155] width 11 height 11
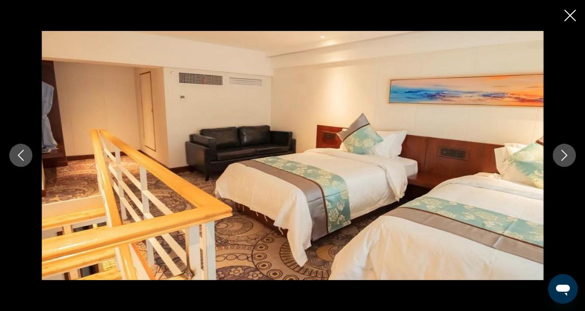
click at [562, 160] on icon "Next image" at bounding box center [563, 155] width 11 height 11
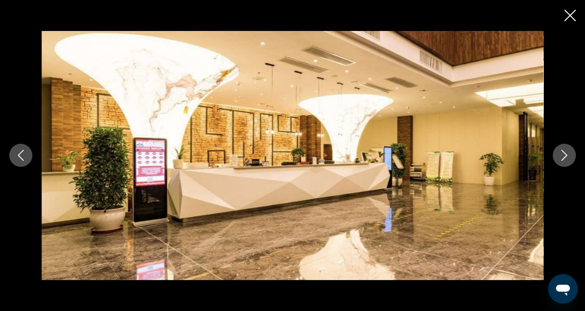
click at [562, 162] on button "Next image" at bounding box center [563, 155] width 23 height 23
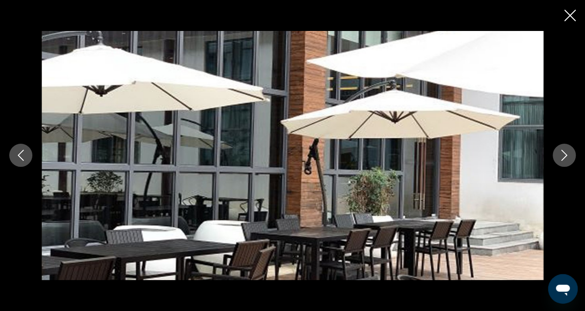
click at [572, 16] on icon "Close slideshow" at bounding box center [570, 16] width 12 height 12
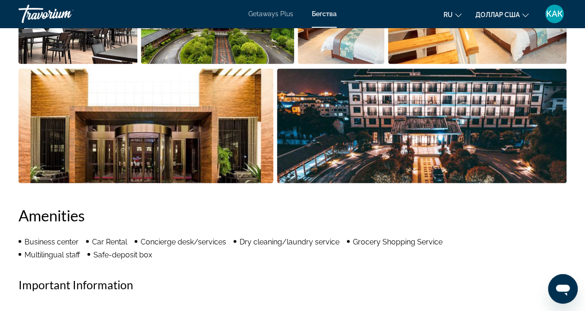
scroll to position [832, 0]
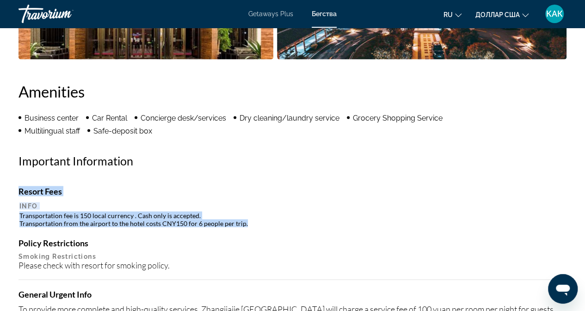
drag, startPoint x: 15, startPoint y: 214, endPoint x: 189, endPoint y: 224, distance: 173.6
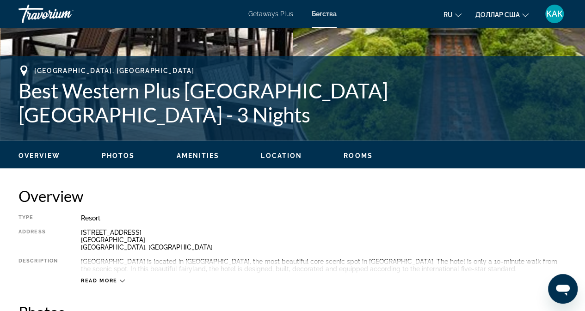
scroll to position [416, 0]
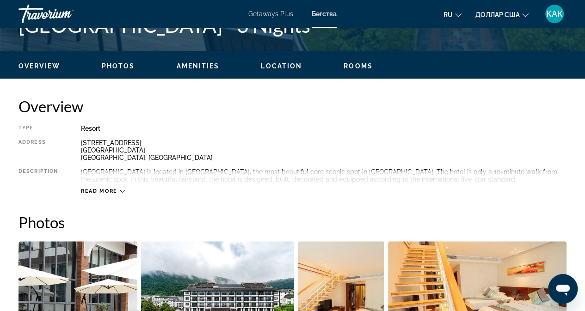
click at [119, 194] on div "Read more" at bounding box center [103, 191] width 44 height 6
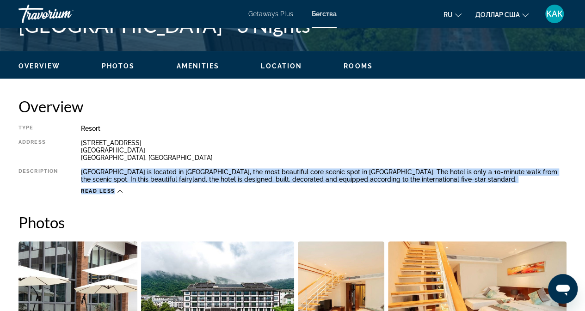
drag, startPoint x: 77, startPoint y: 173, endPoint x: 378, endPoint y: 186, distance: 301.2
drag, startPoint x: 185, startPoint y: 158, endPoint x: 526, endPoint y: 181, distance: 341.5
click at [526, 181] on div "Type Resort All-Inclusive No All-Inclusive Address No. 2, Wuling Road Jundiping…" at bounding box center [292, 160] width 548 height 70
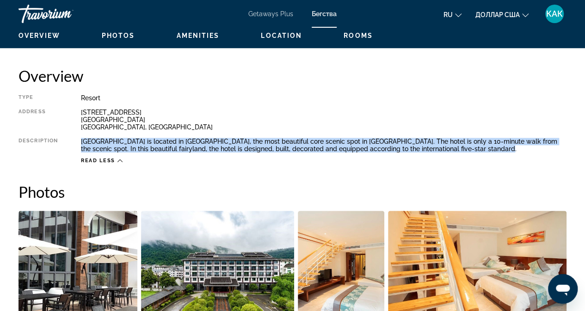
scroll to position [462, 0]
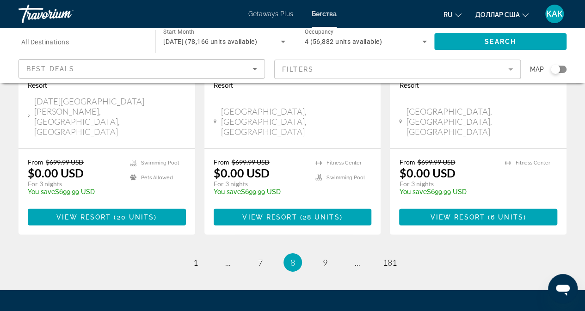
scroll to position [1291, 0]
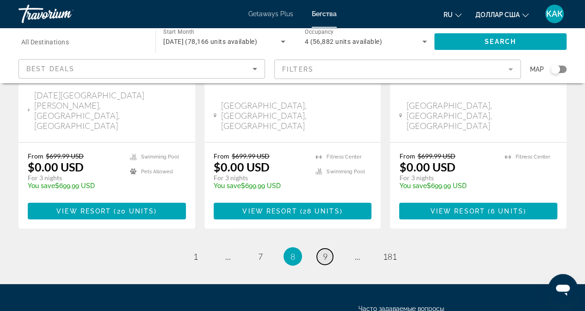
click at [321, 249] on link "page 9" at bounding box center [325, 257] width 16 height 16
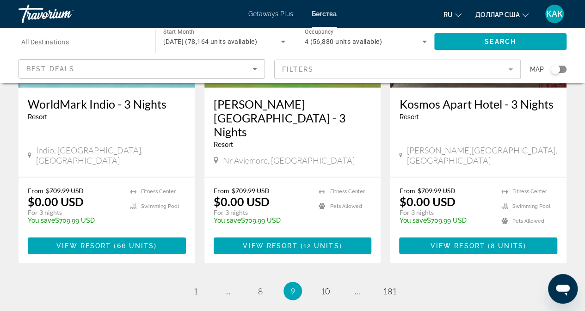
scroll to position [1267, 0]
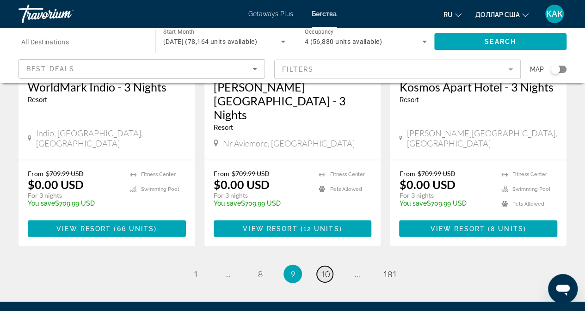
click at [319, 266] on link "page 10" at bounding box center [325, 274] width 16 height 16
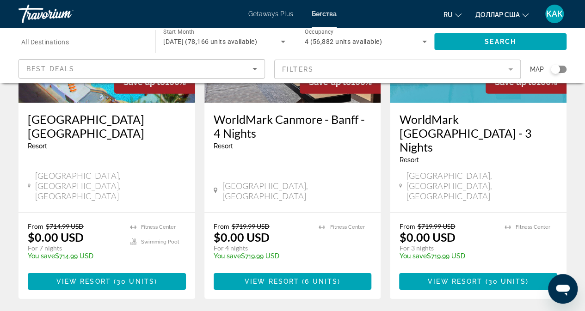
scroll to position [1280, 0]
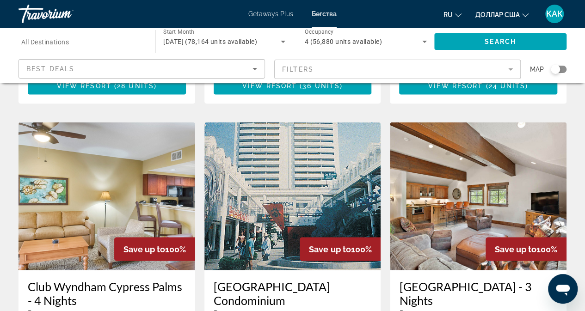
scroll to position [740, 0]
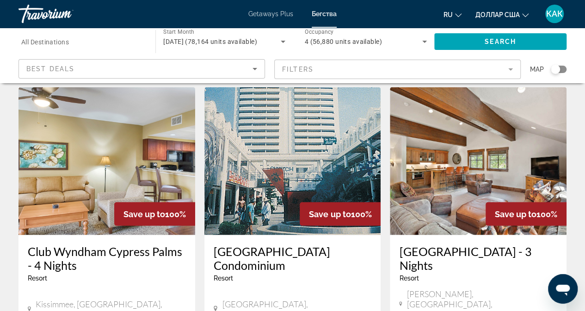
click at [269, 129] on img "Основное содержание" at bounding box center [292, 161] width 177 height 148
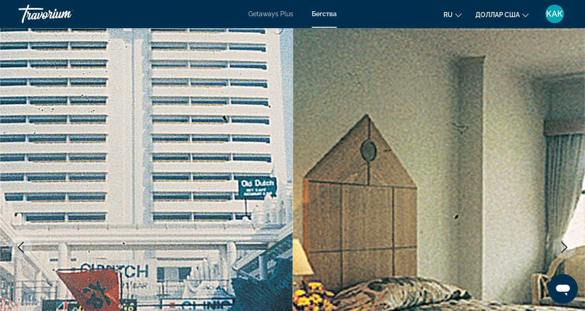
drag, startPoint x: 489, startPoint y: 182, endPoint x: 482, endPoint y: 179, distance: 8.1
click at [489, 182] on img "Основное содержание" at bounding box center [439, 247] width 293 height 439
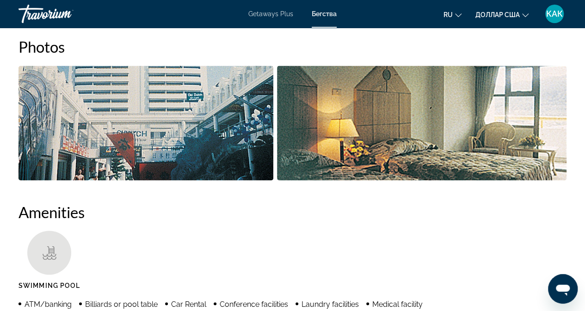
scroll to position [601, 0]
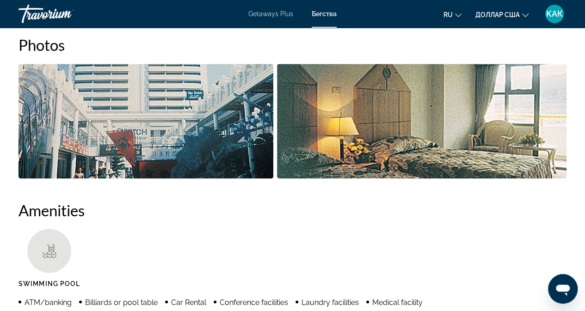
click at [167, 133] on img "Open full-screen image slider" at bounding box center [145, 121] width 255 height 115
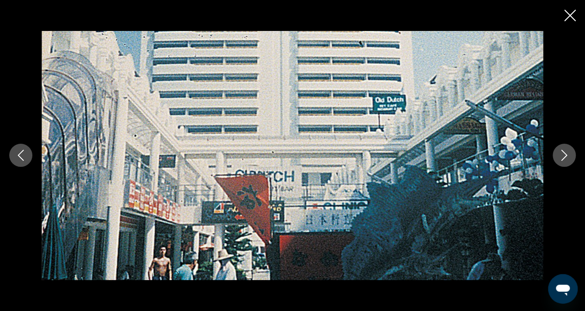
click at [557, 156] on button "Next image" at bounding box center [563, 155] width 23 height 23
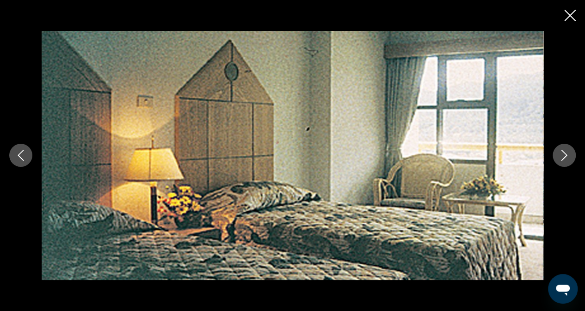
click at [554, 156] on button "Next image" at bounding box center [563, 155] width 23 height 23
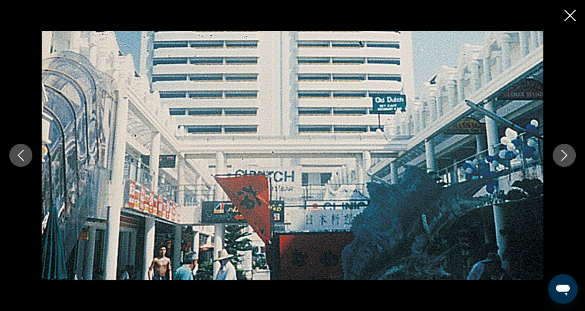
click at [553, 156] on button "Next image" at bounding box center [563, 155] width 23 height 23
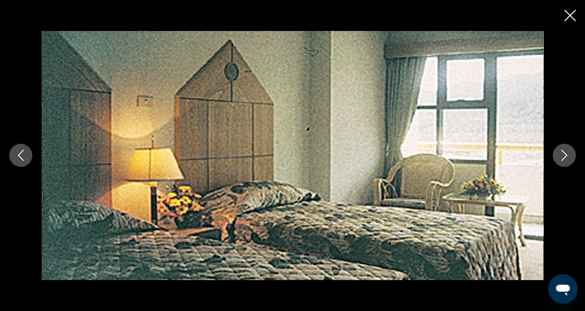
click at [553, 156] on button "Next image" at bounding box center [563, 155] width 23 height 23
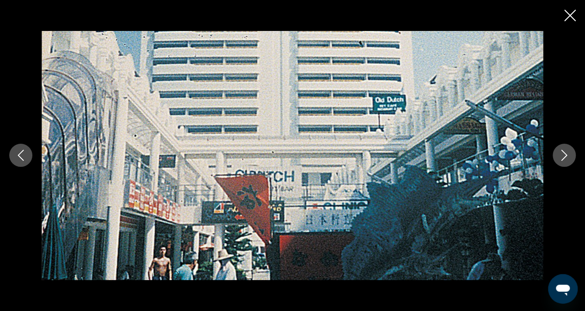
click at [562, 24] on div "prev next" at bounding box center [292, 155] width 585 height 311
click at [569, 12] on icon "Close slideshow" at bounding box center [570, 16] width 12 height 12
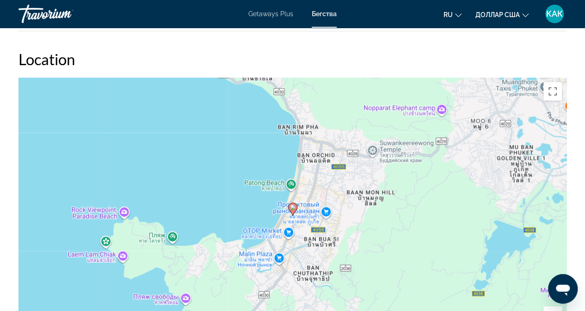
scroll to position [1109, 0]
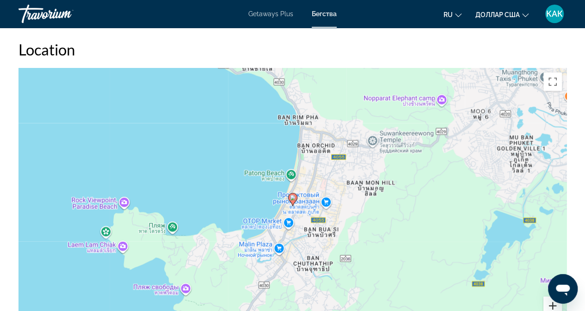
click at [550, 297] on div "Открытое окно обмена сообщениями" at bounding box center [563, 289] width 28 height 28
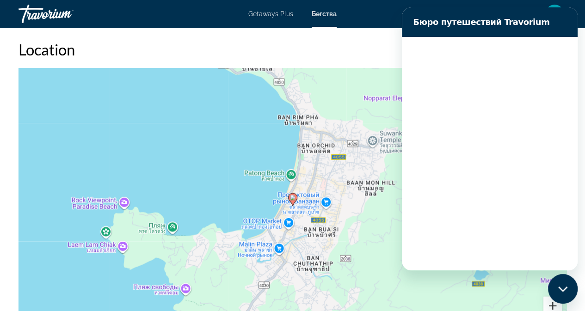
scroll to position [0, 0]
click at [337, 235] on div "Чтобы активировать перетаскивание с помощью клавиатуры, нажмите Alt + Ввод. Пос…" at bounding box center [292, 206] width 548 height 277
click at [545, 301] on button "Увеличить" at bounding box center [552, 306] width 18 height 18
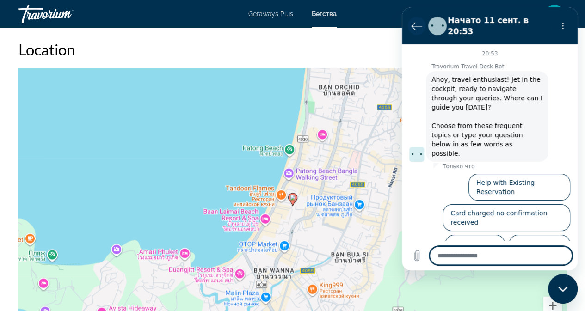
click at [416, 22] on icon "Вернуться к списку разговоров" at bounding box center [416, 25] width 11 height 11
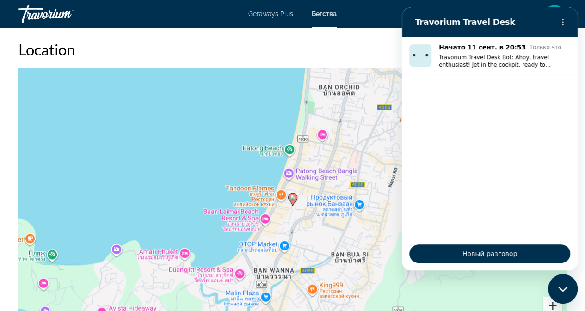
click at [537, 301] on div "Чтобы активировать перетаскивание с помощью клавиатуры, нажмите Alt + Ввод. Пос…" at bounding box center [292, 206] width 548 height 277
click at [551, 302] on button "Увеличить" at bounding box center [552, 306] width 18 height 18
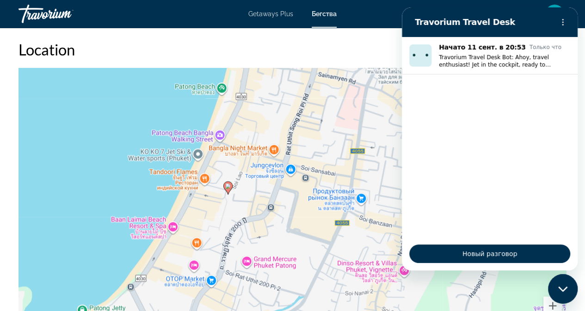
drag, startPoint x: 331, startPoint y: 228, endPoint x: 264, endPoint y: 216, distance: 67.6
click at [264, 216] on div "Чтобы активировать перетаскивание с помощью клавиатуры, нажмите Alt + Ввод. Пос…" at bounding box center [292, 206] width 548 height 277
click at [503, 292] on div "Чтобы активировать перетаскивание с помощью клавиатуры, нажмите Alt + Ввод. Пос…" at bounding box center [292, 206] width 548 height 277
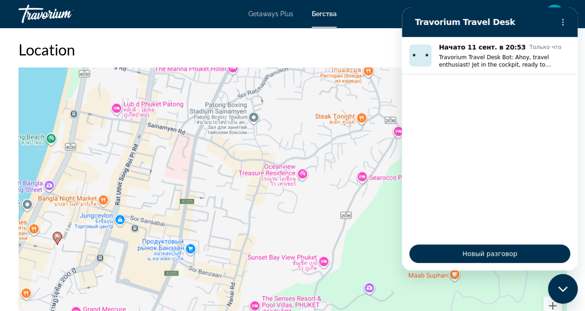
drag, startPoint x: 270, startPoint y: 278, endPoint x: 109, endPoint y: 329, distance: 169.3
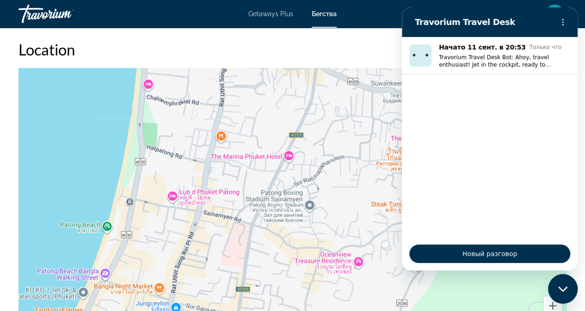
drag, startPoint x: 208, startPoint y: 196, endPoint x: 248, endPoint y: 284, distance: 96.6
click at [253, 284] on div "Чтобы активировать перетаскивание с помощью клавиатуры, нажмите Alt + Ввод. Пос…" at bounding box center [292, 206] width 548 height 277
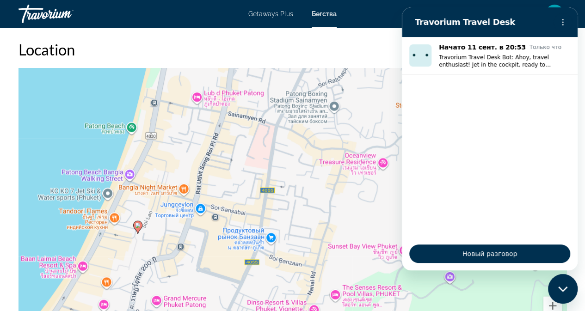
drag, startPoint x: 279, startPoint y: 186, endPoint x: 313, endPoint y: 78, distance: 113.6
click at [319, 79] on div "Чтобы активировать перетаскивание с помощью клавиатуры, нажмите Alt + Ввод. Пос…" at bounding box center [292, 206] width 548 height 277
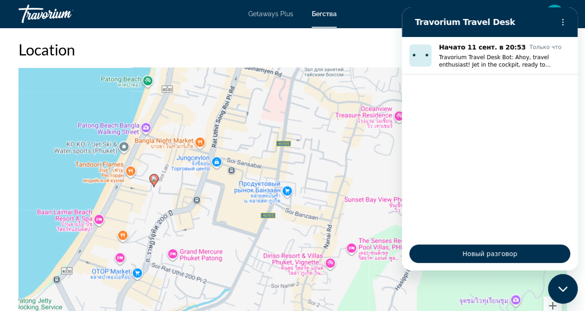
drag, startPoint x: 202, startPoint y: 237, endPoint x: 219, endPoint y: 188, distance: 51.7
click at [219, 192] on div "Чтобы активировать перетаскивание с помощью клавиатуры, нажмите Alt + Ввод. Пос…" at bounding box center [292, 206] width 548 height 277
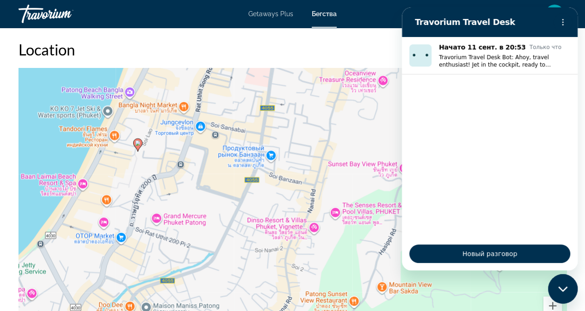
drag, startPoint x: 220, startPoint y: 262, endPoint x: 195, endPoint y: 224, distance: 45.1
click at [196, 226] on div "Чтобы активировать перетаскивание с помощью клавиатуры, нажмите Alt + Ввод. Пос…" at bounding box center [292, 206] width 548 height 277
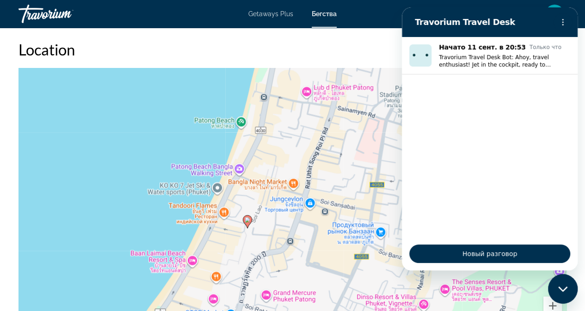
drag, startPoint x: 178, startPoint y: 202, endPoint x: 291, endPoint y: 288, distance: 143.1
click at [291, 288] on div "Чтобы активировать перетаскивание с помощью клавиатуры, нажмите Alt + Ввод. Пос…" at bounding box center [292, 206] width 548 height 277
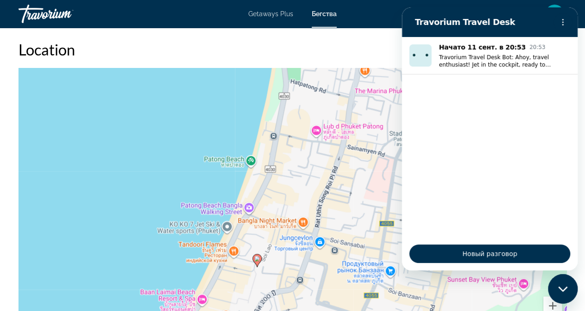
drag, startPoint x: 252, startPoint y: 252, endPoint x: 262, endPoint y: 291, distance: 40.5
click at [262, 291] on div "Чтобы активировать перетаскивание с помощью клавиатуры, нажмите Alt + Ввод. Пос…" at bounding box center [292, 206] width 548 height 277
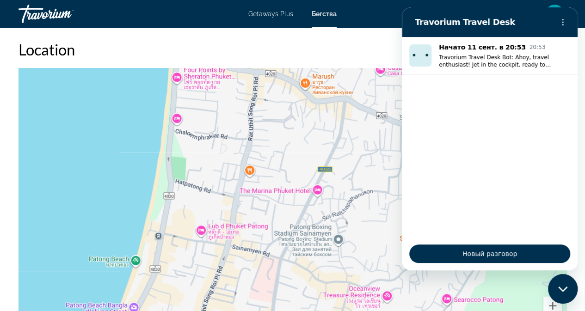
drag, startPoint x: 342, startPoint y: 171, endPoint x: 245, endPoint y: 227, distance: 111.5
click at [226, 269] on div "Чтобы активировать перетаскивание с помощью клавиатуры, нажмите Alt + Ввод. Пос…" at bounding box center [292, 206] width 548 height 277
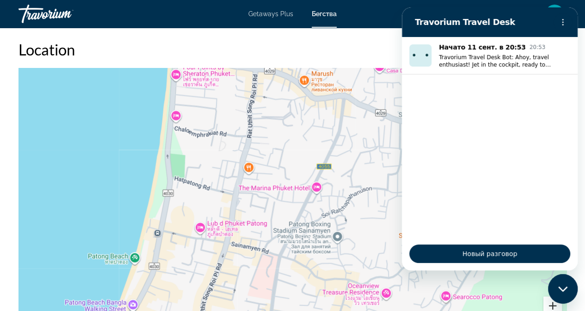
drag, startPoint x: 945, startPoint y: 311, endPoint x: 538, endPoint y: 270, distance: 409.7
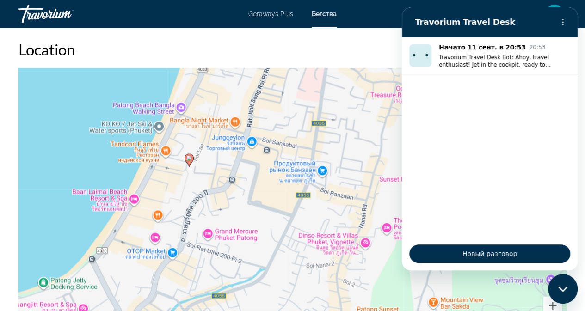
drag, startPoint x: 272, startPoint y: 251, endPoint x: 336, endPoint y: 36, distance: 224.7
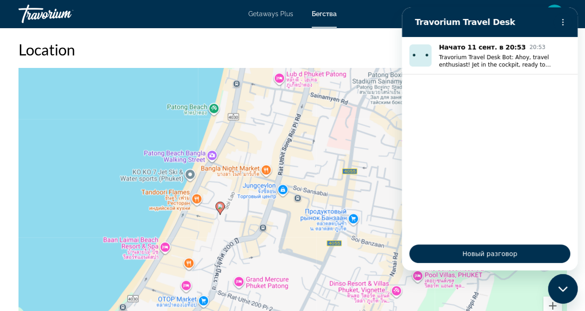
drag, startPoint x: 193, startPoint y: 193, endPoint x: 216, endPoint y: 275, distance: 84.6
click at [208, 282] on div "Чтобы активировать перетаскивание с помощью клавиатуры, нажмите Alt + Ввод. Пос…" at bounding box center [292, 206] width 548 height 277
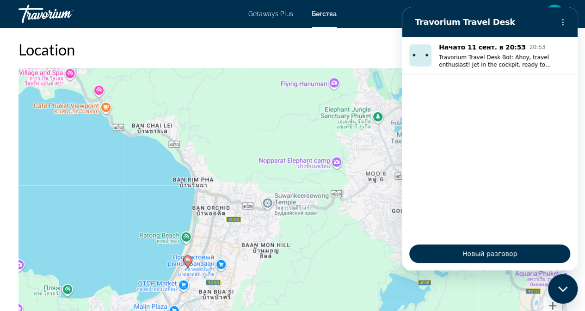
drag, startPoint x: 343, startPoint y: 227, endPoint x: 252, endPoint y: 288, distance: 108.6
click at [252, 288] on div "Чтобы активировать перетаскивание с помощью клавиатуры, нажмите Alt + Ввод. Пос…" at bounding box center [292, 206] width 548 height 277
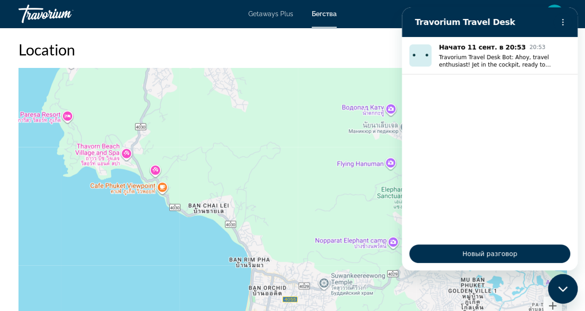
drag, startPoint x: 329, startPoint y: 208, endPoint x: 356, endPoint y: 221, distance: 30.4
click at [377, 283] on div "Чтобы активировать перетаскивание с помощью клавиатуры, нажмите Alt + Ввод. Пос…" at bounding box center [292, 206] width 548 height 277
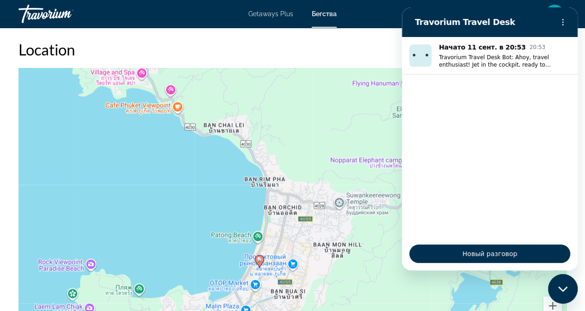
drag, startPoint x: 368, startPoint y: 170, endPoint x: 371, endPoint y: 65, distance: 105.0
click at [371, 68] on div "Чтобы активировать перетаскивание с помощью клавиатуры, нажмите Alt + Ввод. Пос…" at bounding box center [292, 206] width 548 height 277
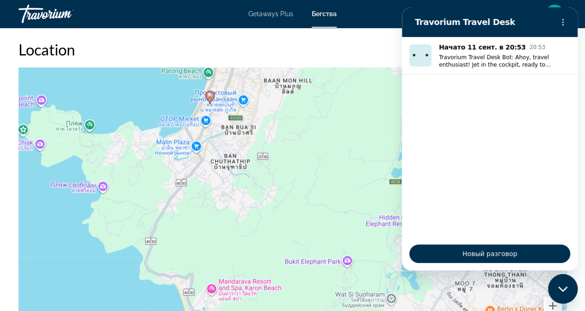
drag, startPoint x: 307, startPoint y: 188, endPoint x: 347, endPoint y: 105, distance: 91.4
click at [326, 106] on div "Чтобы активировать перетаскивание с помощью клавиатуры, нажмите Alt + Ввод. Пос…" at bounding box center [292, 206] width 548 height 277
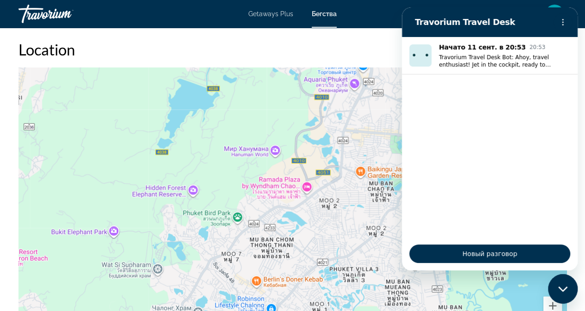
drag, startPoint x: 328, startPoint y: 238, endPoint x: 72, endPoint y: 216, distance: 257.0
click at [55, 219] on div "Чтобы активировать перетаскивание с помощью клавиатуры, нажмите Alt + Ввод. Пос…" at bounding box center [292, 206] width 548 height 277
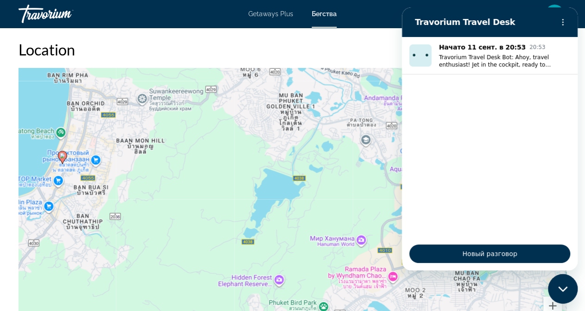
drag, startPoint x: 226, startPoint y: 230, endPoint x: 307, endPoint y: 322, distance: 123.2
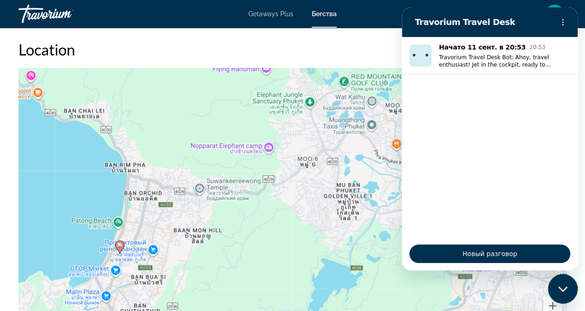
drag, startPoint x: 185, startPoint y: 195, endPoint x: 246, endPoint y: 292, distance: 114.0
click at [246, 292] on div "Чтобы активировать перетаскивание с помощью клавиатуры, нажмите Alt + Ввод. Пос…" at bounding box center [292, 206] width 548 height 277
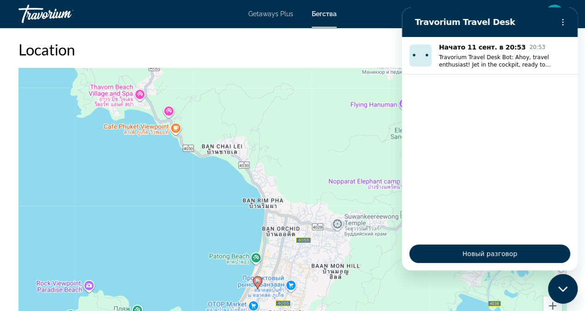
drag, startPoint x: 200, startPoint y: 236, endPoint x: 300, endPoint y: 257, distance: 101.9
click at [318, 271] on div "Чтобы активировать перетаскивание с помощью клавиатуры, нажмите Alt + Ввод. Пос…" at bounding box center [292, 206] width 548 height 277
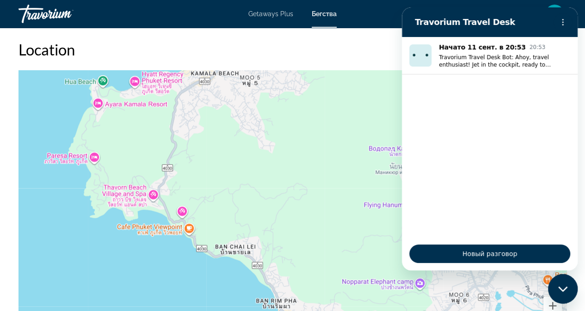
drag, startPoint x: 289, startPoint y: 225, endPoint x: 338, endPoint y: 325, distance: 112.3
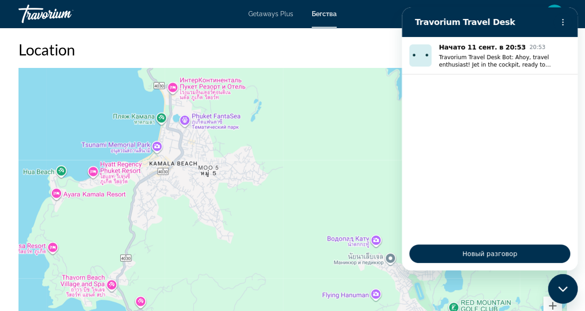
drag, startPoint x: 297, startPoint y: 195, endPoint x: 245, endPoint y: 282, distance: 101.2
click at [233, 289] on div "Чтобы активировать перетаскивание с помощью клавиатуры, нажмите Alt + Ввод. Пос…" at bounding box center [292, 206] width 548 height 277
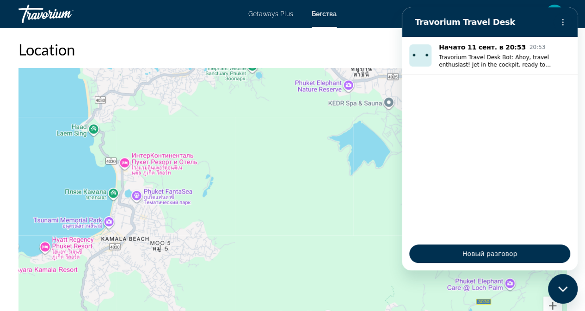
drag, startPoint x: 317, startPoint y: 197, endPoint x: 264, endPoint y: 273, distance: 92.3
click at [263, 274] on div "Основное содержание" at bounding box center [292, 206] width 548 height 277
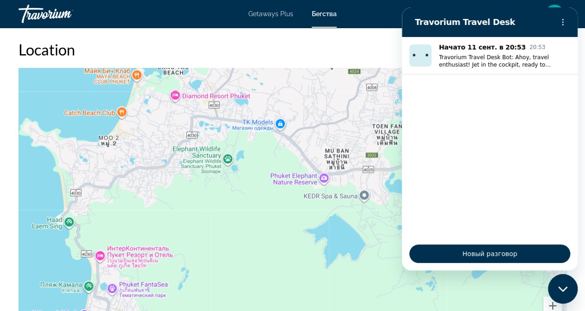
drag, startPoint x: 328, startPoint y: 205, endPoint x: 299, endPoint y: 276, distance: 76.5
click at [301, 294] on div "Основное содержание" at bounding box center [292, 206] width 548 height 277
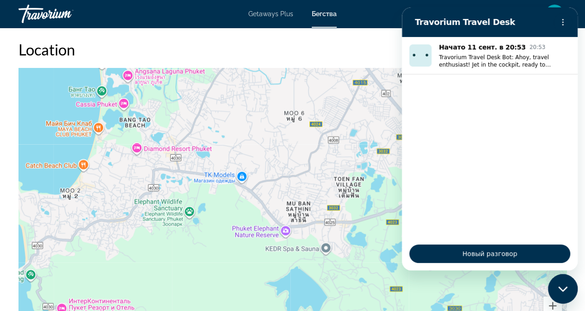
drag, startPoint x: 303, startPoint y: 222, endPoint x: 264, endPoint y: 280, distance: 69.5
click at [264, 280] on div "Основное содержание" at bounding box center [292, 206] width 548 height 277
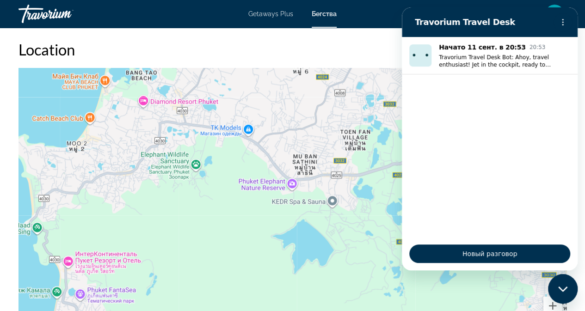
drag, startPoint x: 263, startPoint y: 283, endPoint x: 425, endPoint y: -40, distance: 361.8
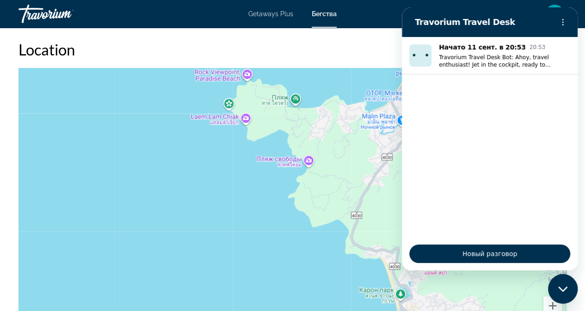
drag, startPoint x: 318, startPoint y: 164, endPoint x: 221, endPoint y: 200, distance: 103.6
click at [221, 200] on div "Чтобы активировать перетаскивание с помощью клавиатуры, нажмите Alt + Ввод. Пос…" at bounding box center [292, 206] width 548 height 277
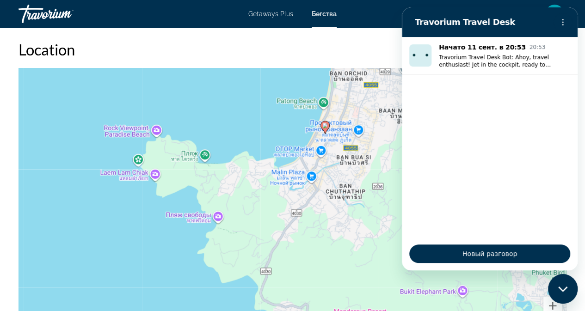
drag, startPoint x: 240, startPoint y: 211, endPoint x: 219, endPoint y: 264, distance: 57.7
click at [151, 271] on div "Чтобы активировать перетаскивание с помощью клавиатуры, нажмите Alt + Ввод. Пос…" at bounding box center [292, 206] width 548 height 277
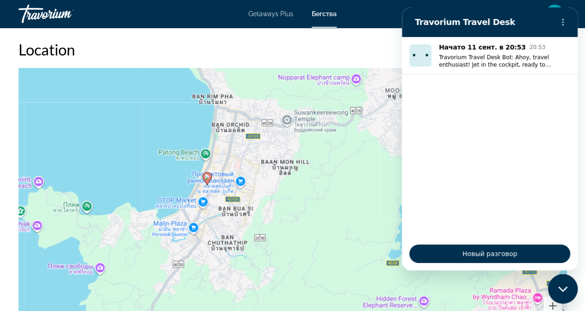
drag, startPoint x: 390, startPoint y: 194, endPoint x: 270, endPoint y: 242, distance: 129.3
click at [269, 242] on div "Чтобы активировать перетаскивание с помощью клавиатуры, нажмите Alt + Ввод. Пос…" at bounding box center [292, 206] width 548 height 277
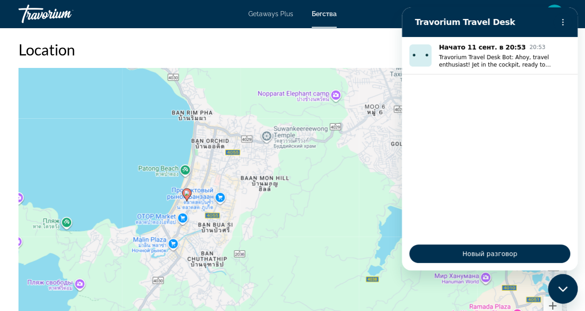
drag, startPoint x: 296, startPoint y: 194, endPoint x: 277, endPoint y: 208, distance: 23.8
click at [276, 211] on div "Чтобы активировать перетаскивание с помощью клавиатуры, нажмите Alt + Ввод. Пос…" at bounding box center [292, 206] width 548 height 277
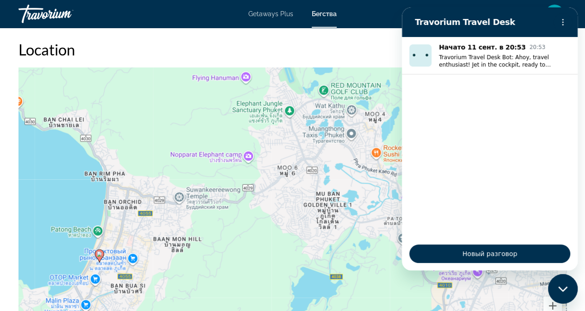
drag, startPoint x: 322, startPoint y: 198, endPoint x: 220, endPoint y: 261, distance: 119.6
click at [221, 264] on div "Чтобы активировать перетаскивание с помощью клавиатуры, нажмите Alt + Ввод. Пос…" at bounding box center [292, 206] width 548 height 277
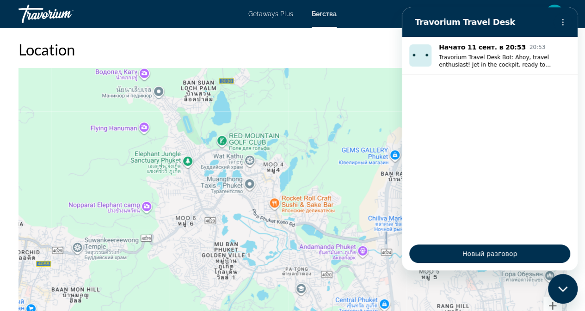
drag, startPoint x: 337, startPoint y: 216, endPoint x: 245, endPoint y: 264, distance: 104.4
click at [244, 264] on div "Чтобы активировать перетаскивание с помощью клавиатуры, нажмите Alt + Ввод. Пос…" at bounding box center [292, 206] width 548 height 277
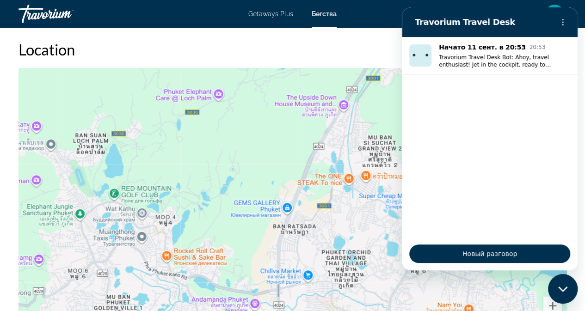
drag, startPoint x: 335, startPoint y: 217, endPoint x: 354, endPoint y: 225, distance: 20.7
click at [244, 257] on div "Чтобы активировать перетаскивание с помощью клавиатуры, нажмите Alt + Ввод. Пос…" at bounding box center [292, 206] width 548 height 277
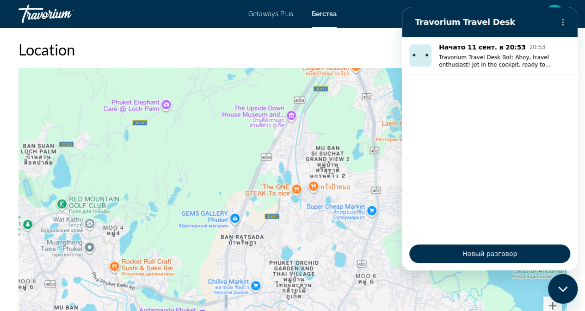
drag, startPoint x: 399, startPoint y: 210, endPoint x: 263, endPoint y: 243, distance: 139.8
click at [263, 243] on div "Чтобы активировать перетаскивание с помощью клавиатуры, нажмите Alt + Ввод. Пос…" at bounding box center [292, 206] width 548 height 277
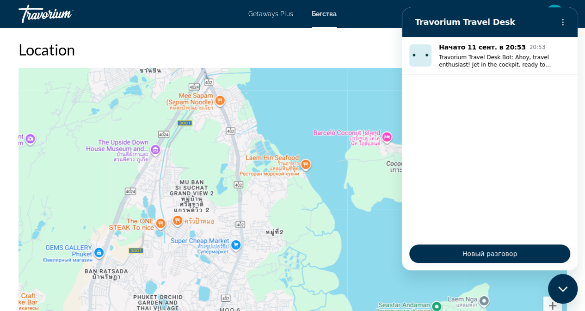
drag, startPoint x: 317, startPoint y: 229, endPoint x: 289, endPoint y: 249, distance: 34.1
click at [264, 249] on div "Основное содержание" at bounding box center [292, 206] width 548 height 277
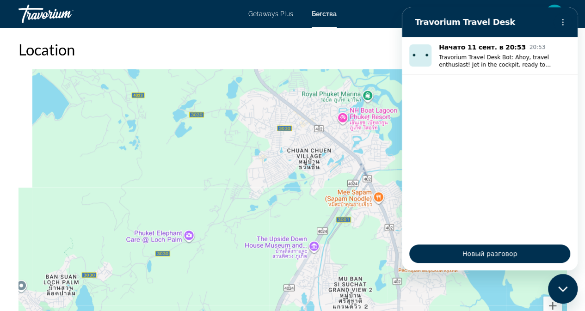
drag, startPoint x: 287, startPoint y: 214, endPoint x: 508, endPoint y: 329, distance: 248.9
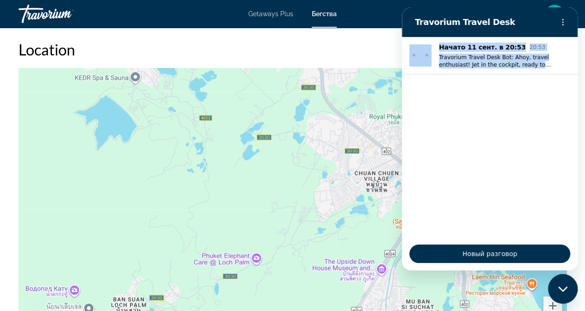
drag, startPoint x: 404, startPoint y: 221, endPoint x: 406, endPoint y: 307, distance: 86.0
click at [406, 270] on html "Travorium Travel Desk Начато 11 сент. в 20:53 20:53 Travorium Travel Desk Bot: …" at bounding box center [490, 138] width 176 height 263
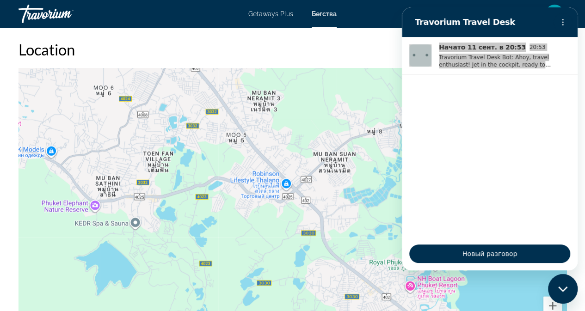
drag, startPoint x: 267, startPoint y: 141, endPoint x: 267, endPoint y: 288, distance: 147.0
click at [267, 288] on div "Основное содержание" at bounding box center [292, 206] width 548 height 277
